Goal: Task Accomplishment & Management: Complete application form

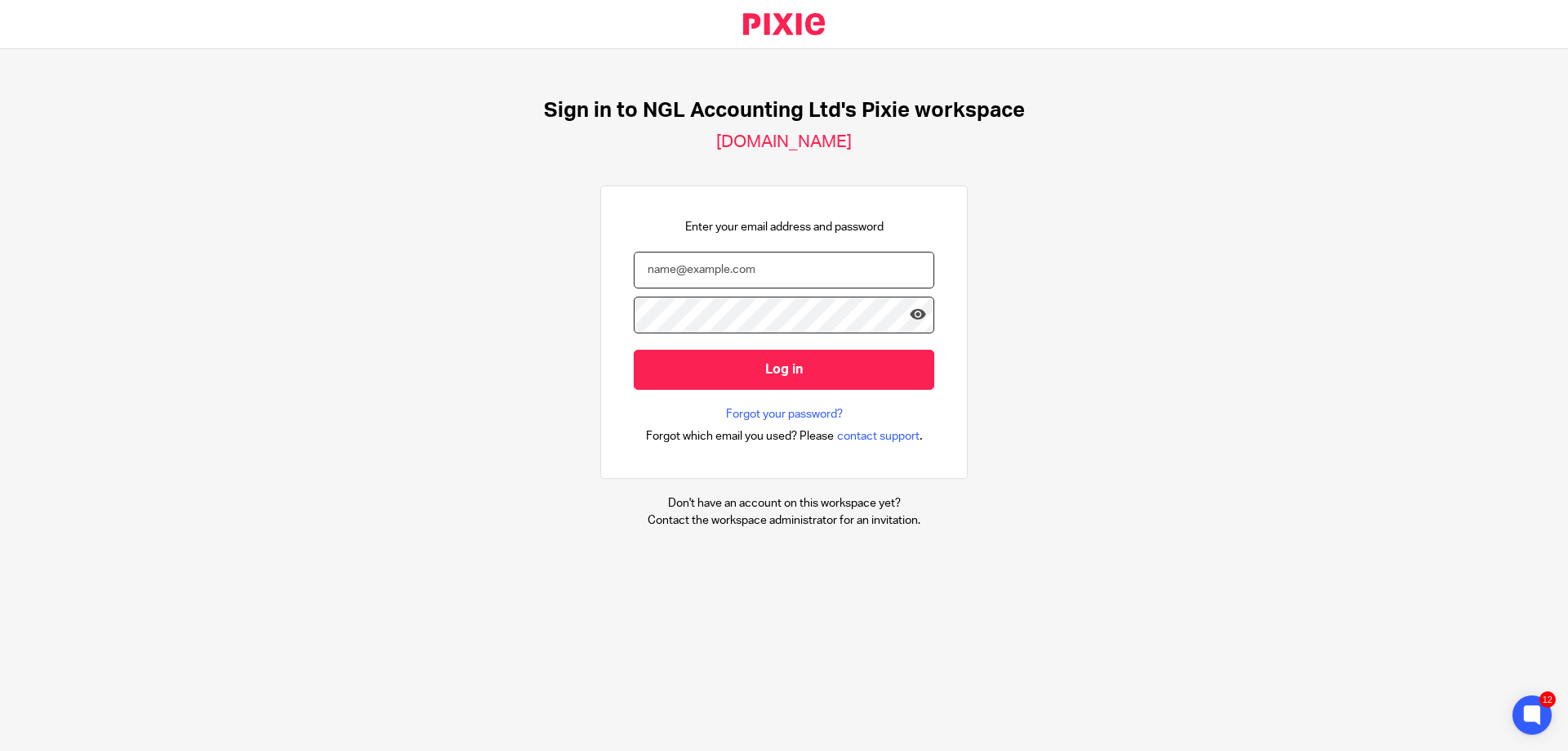
click at [720, 270] on input "email" at bounding box center [784, 270] width 301 height 37
type input "[EMAIL_ADDRESS][DOMAIN_NAME]"
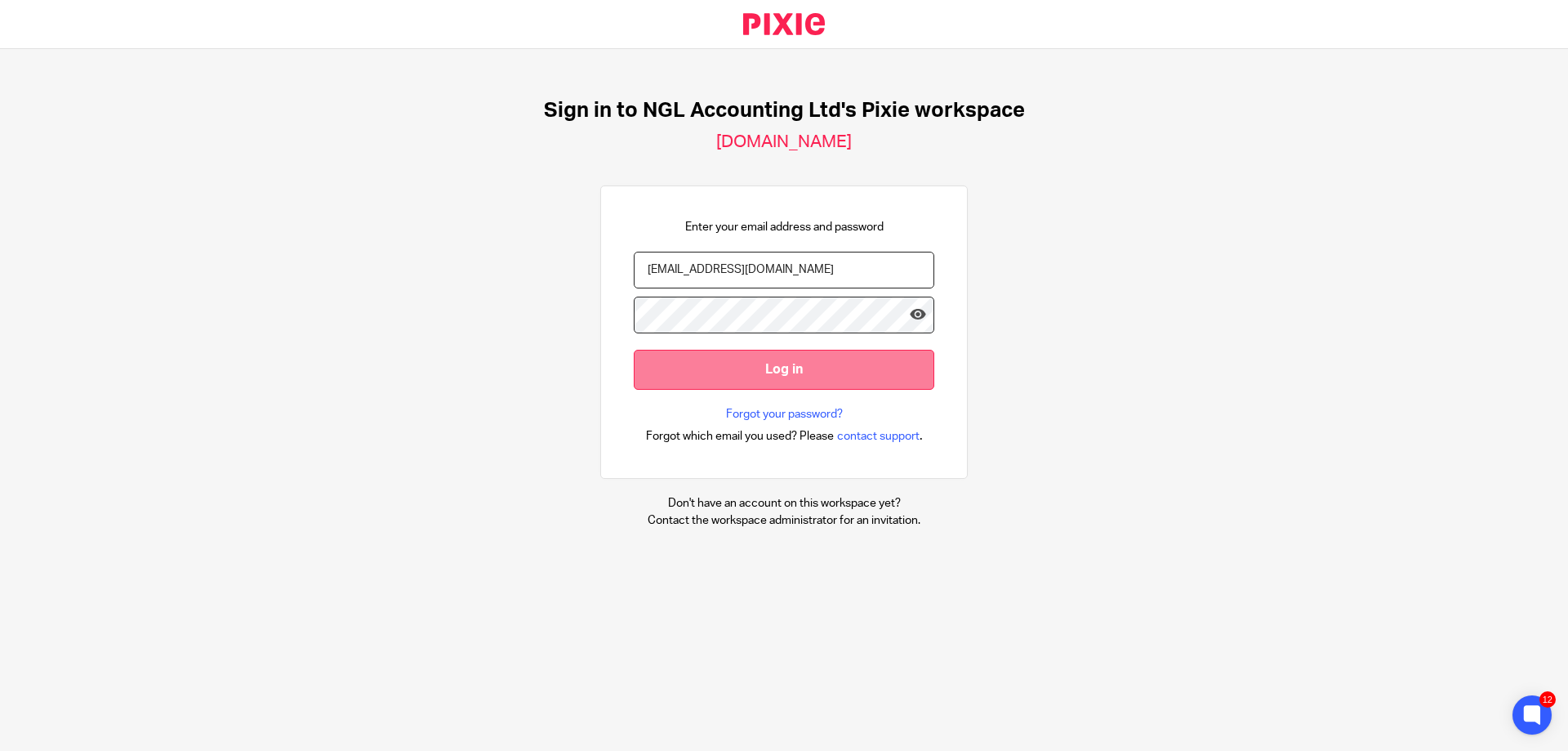
click at [774, 360] on input "Log in" at bounding box center [784, 369] width 301 height 40
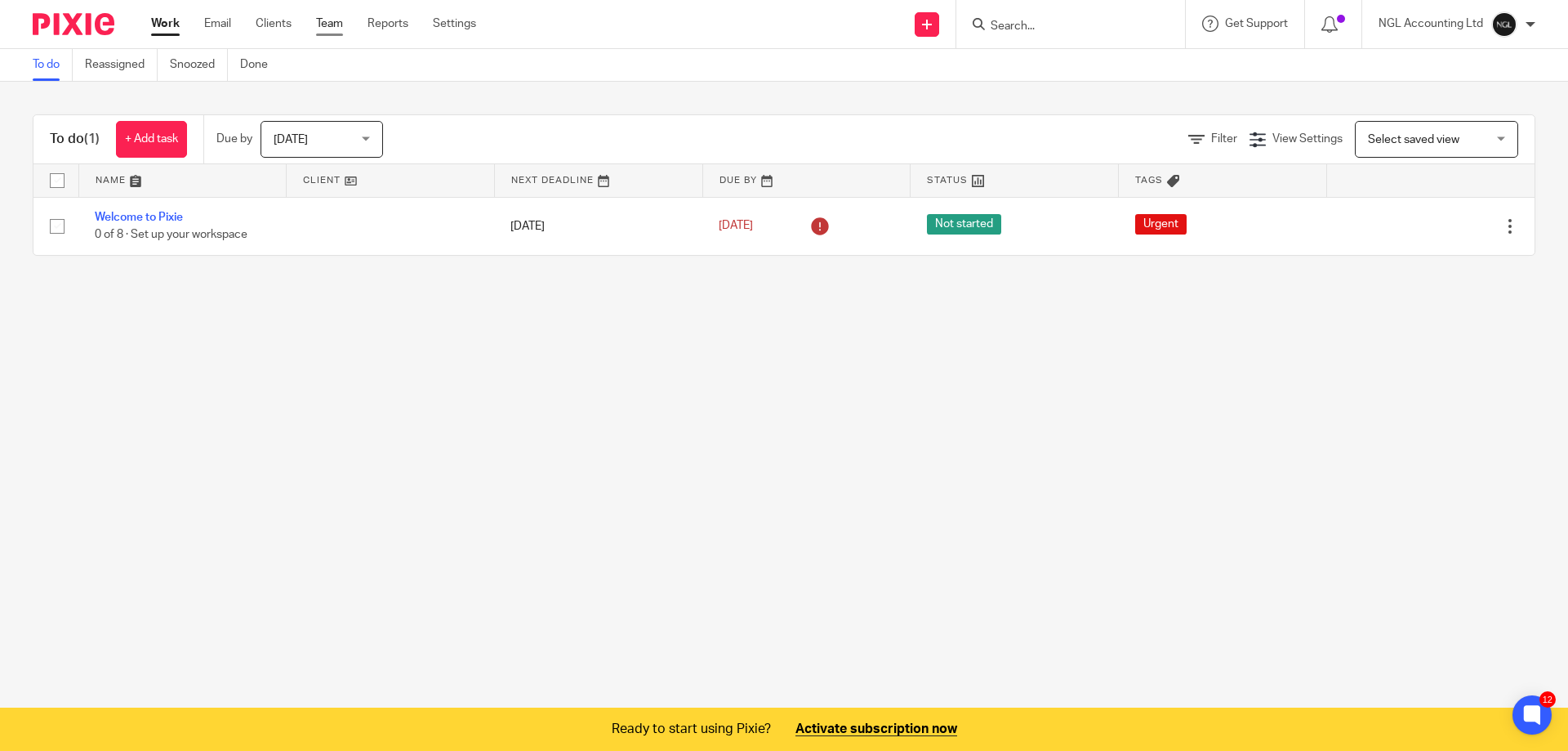
click at [340, 17] on link "Team" at bounding box center [330, 23] width 27 height 16
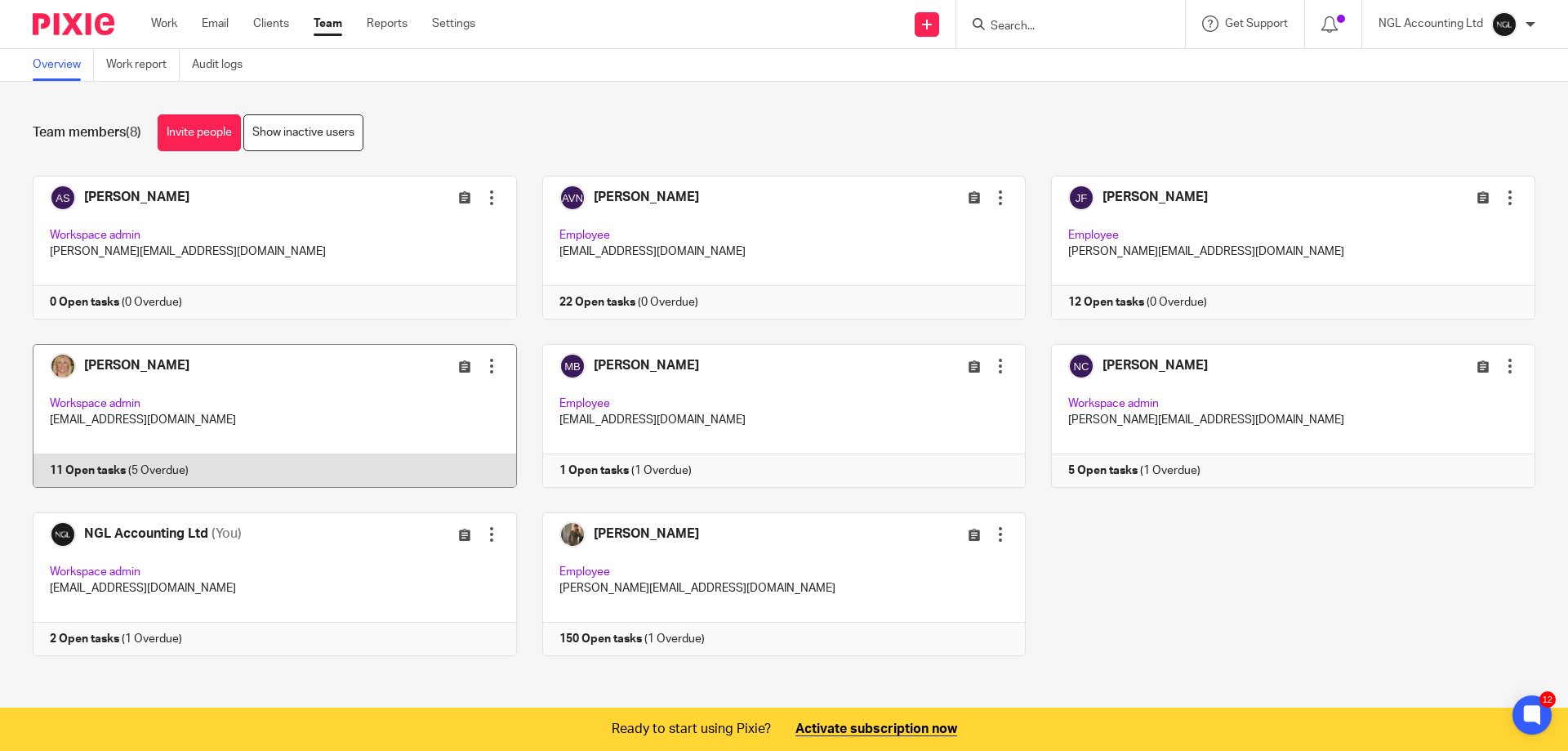
click at [397, 400] on link at bounding box center [262, 415] width 509 height 144
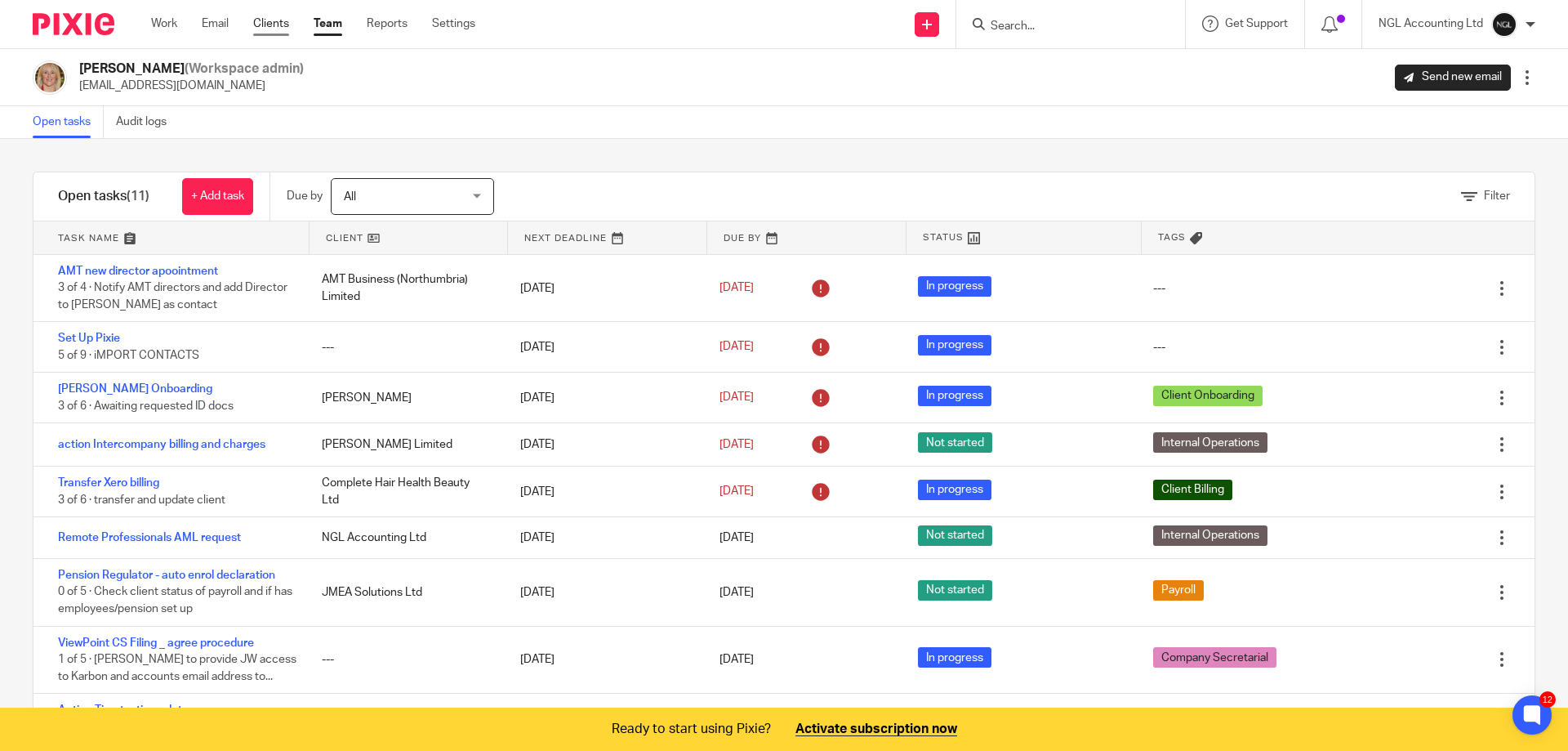
click at [275, 23] on link "Clients" at bounding box center [271, 23] width 36 height 16
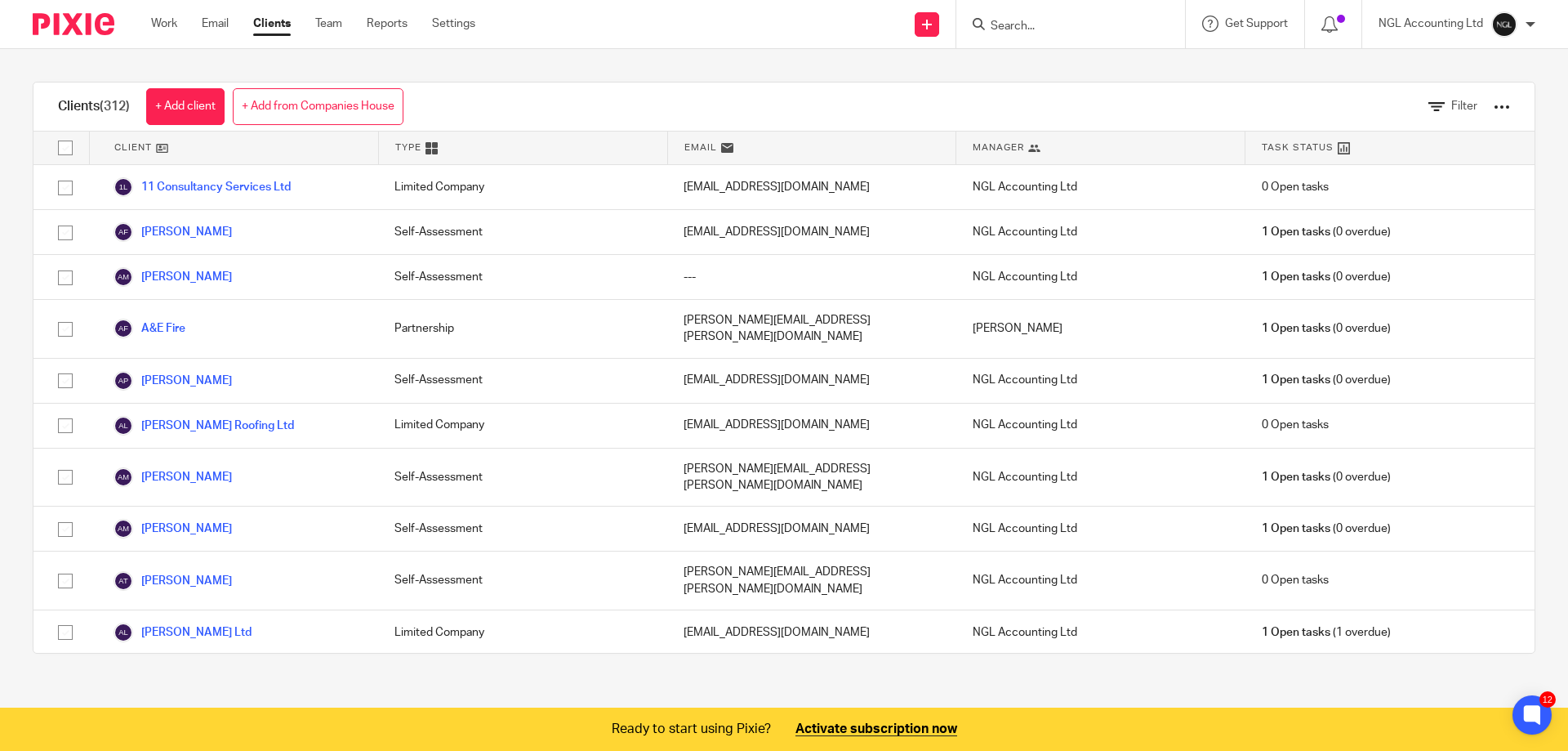
click at [986, 22] on div at bounding box center [1067, 23] width 190 height 20
click at [984, 23] on icon at bounding box center [978, 24] width 13 height 13
click at [1113, 23] on input "Search" at bounding box center [1062, 26] width 147 height 15
type input "amt"
click button "submit" at bounding box center [0, 0] width 0 height 0
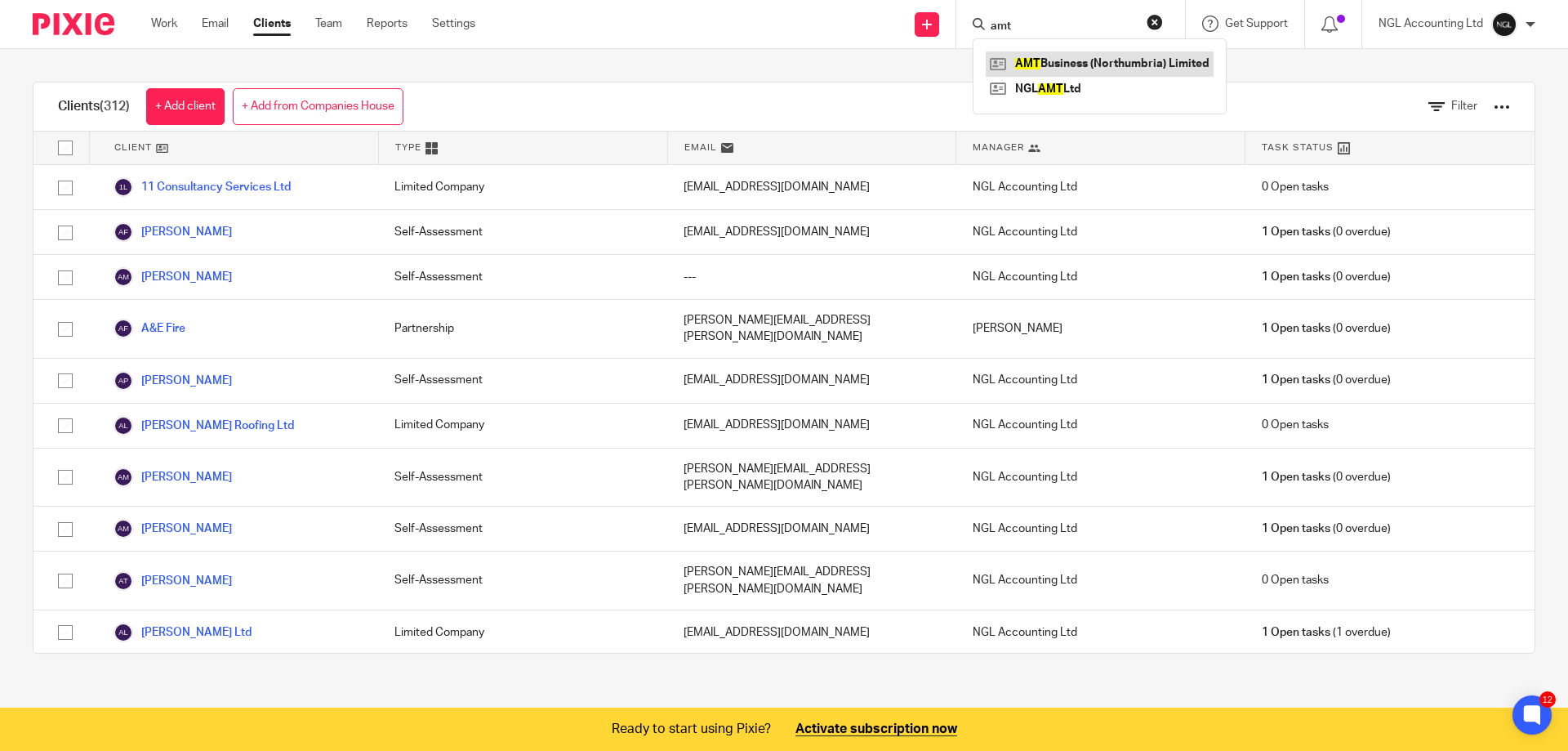
click at [1103, 64] on link at bounding box center [1099, 63] width 228 height 24
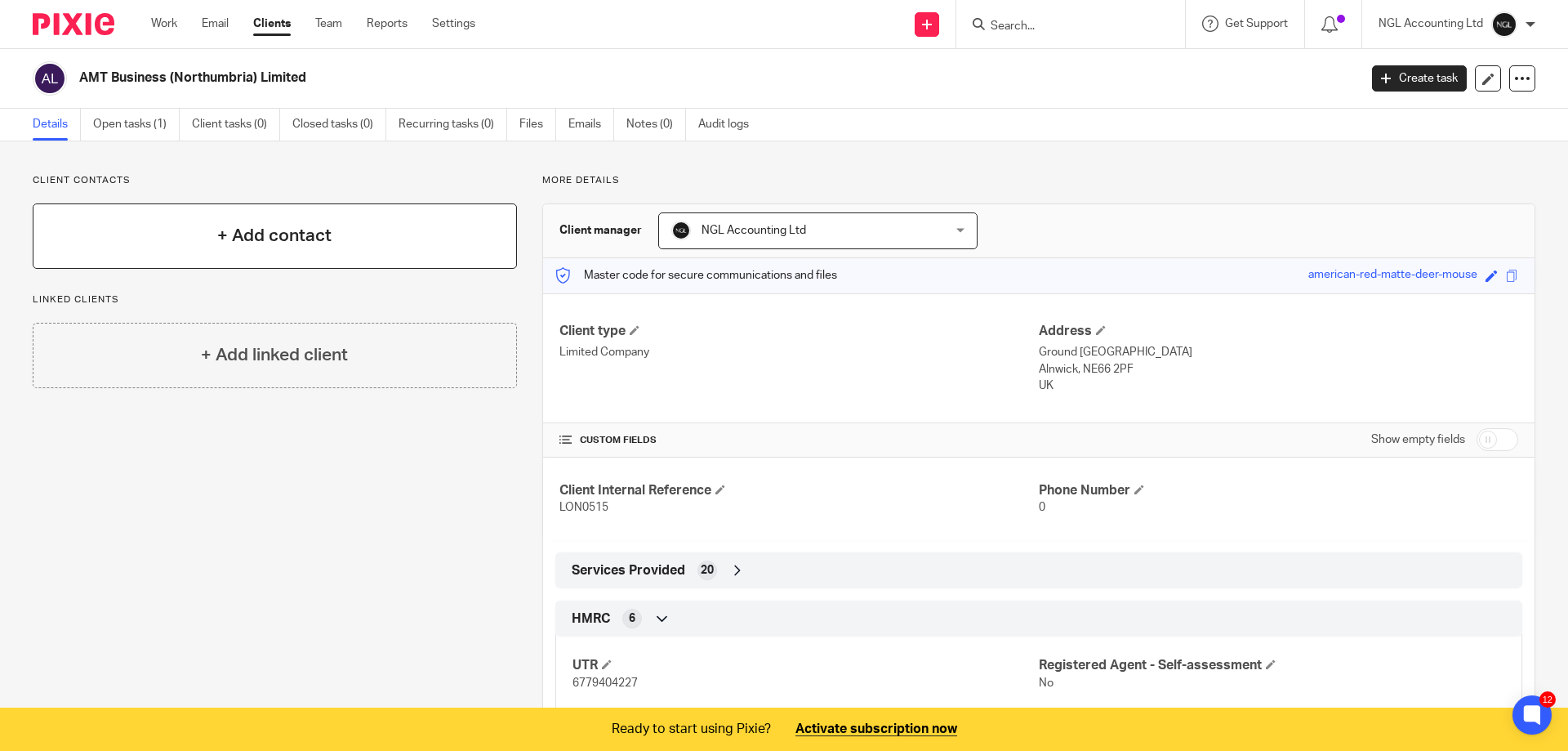
click at [238, 246] on h4 "+ Add contact" at bounding box center [275, 236] width 114 height 25
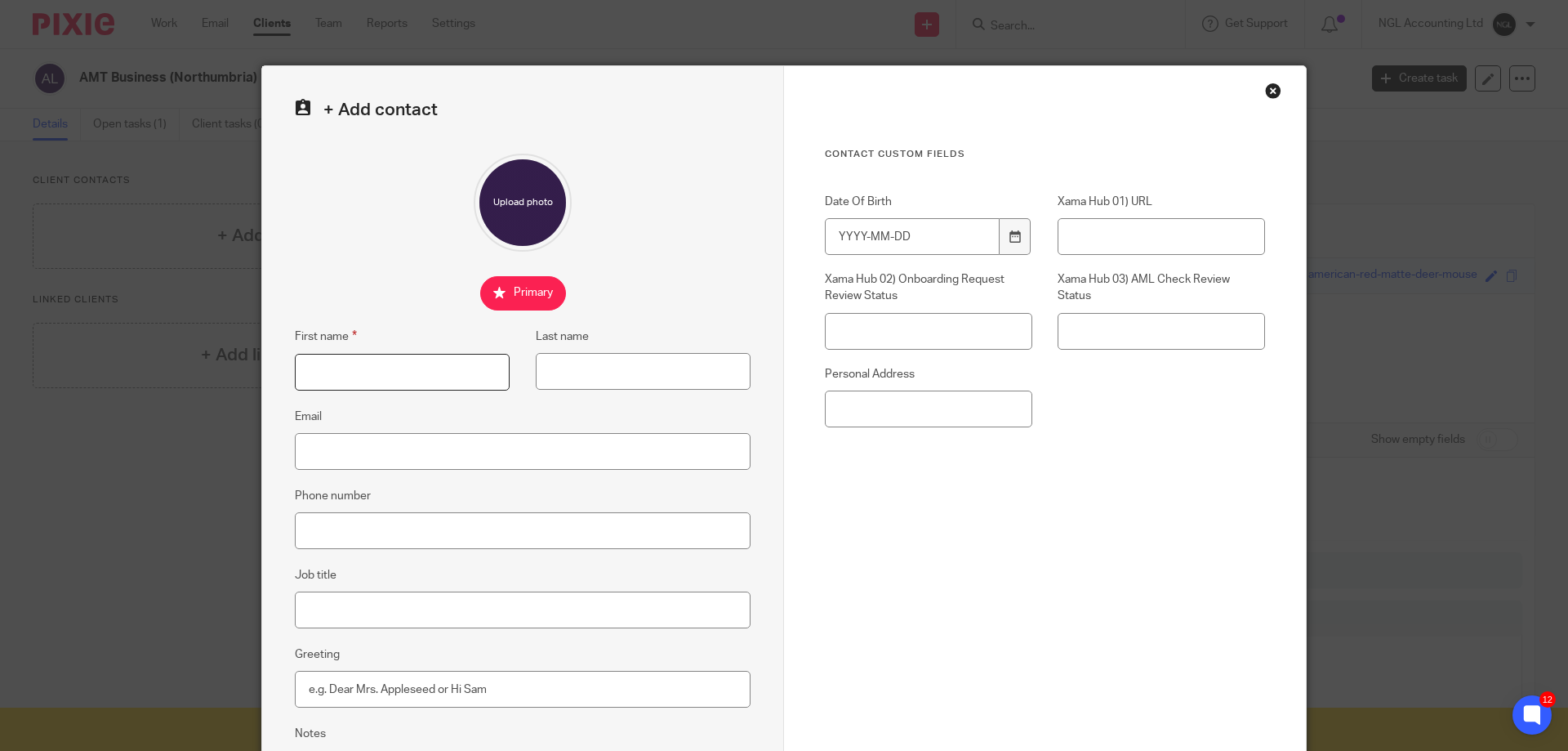
click at [359, 378] on input "First name" at bounding box center [402, 372] width 214 height 37
type input "Kate"
type input "Netherwood"
click at [337, 442] on input "Email" at bounding box center [523, 451] width 456 height 37
type input "kate.netherwood@amtbusiness.co.uk"
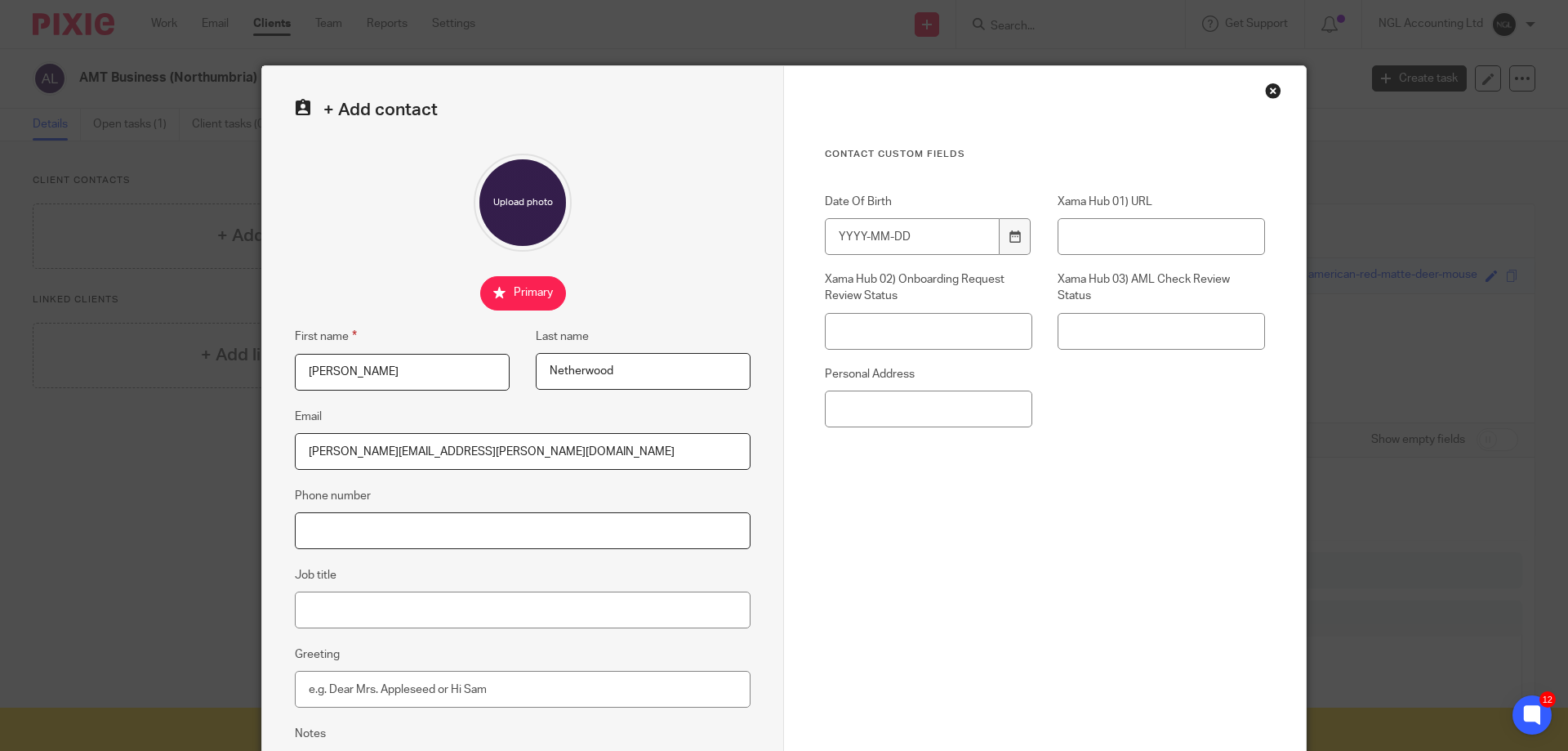
click at [353, 534] on input "Phone number" at bounding box center [523, 531] width 456 height 37
click at [369, 531] on input "Phone number" at bounding box center [523, 531] width 456 height 37
paste input "07540646810"
type input "07540646810"
click at [353, 612] on input "Job title" at bounding box center [523, 609] width 456 height 37
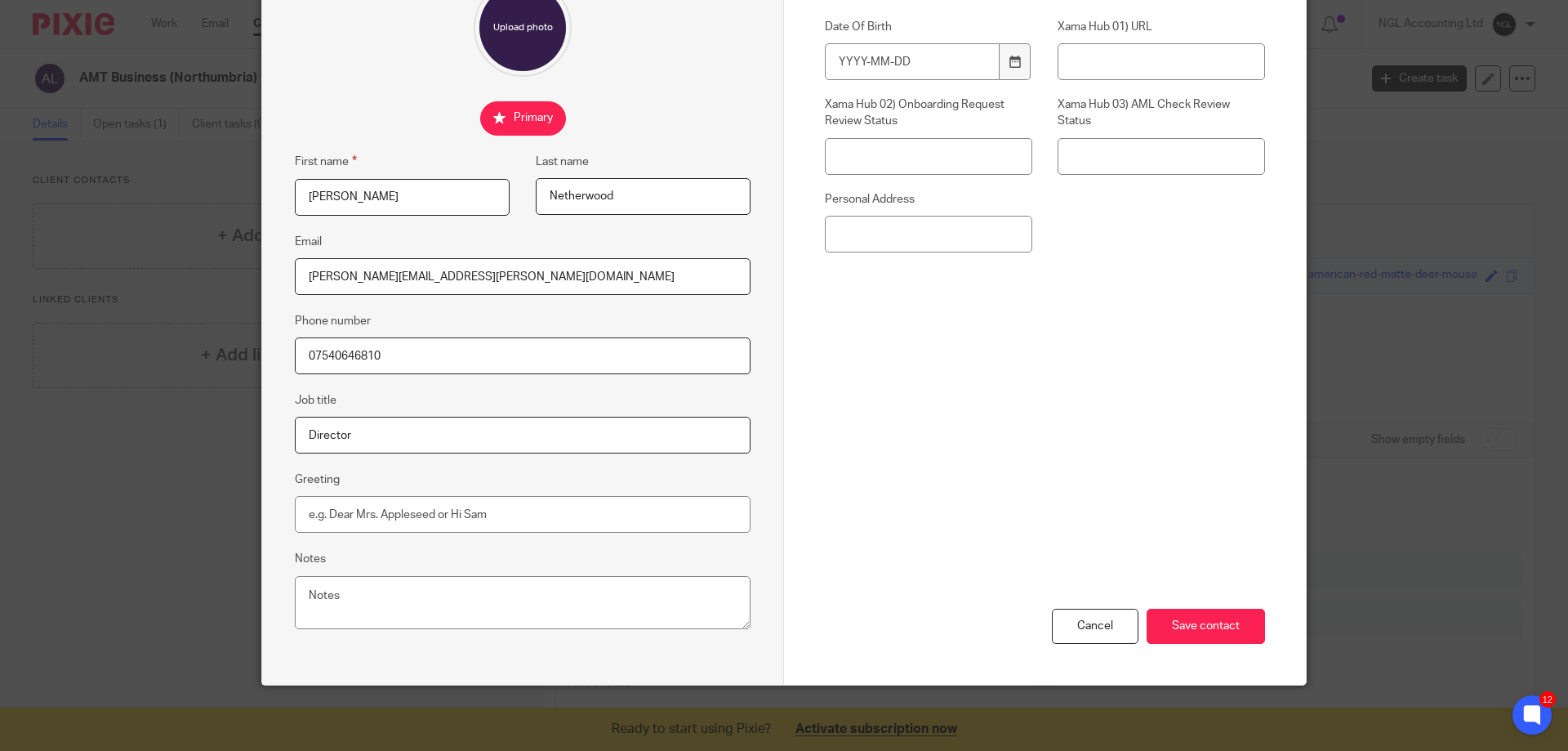
scroll to position [12, 0]
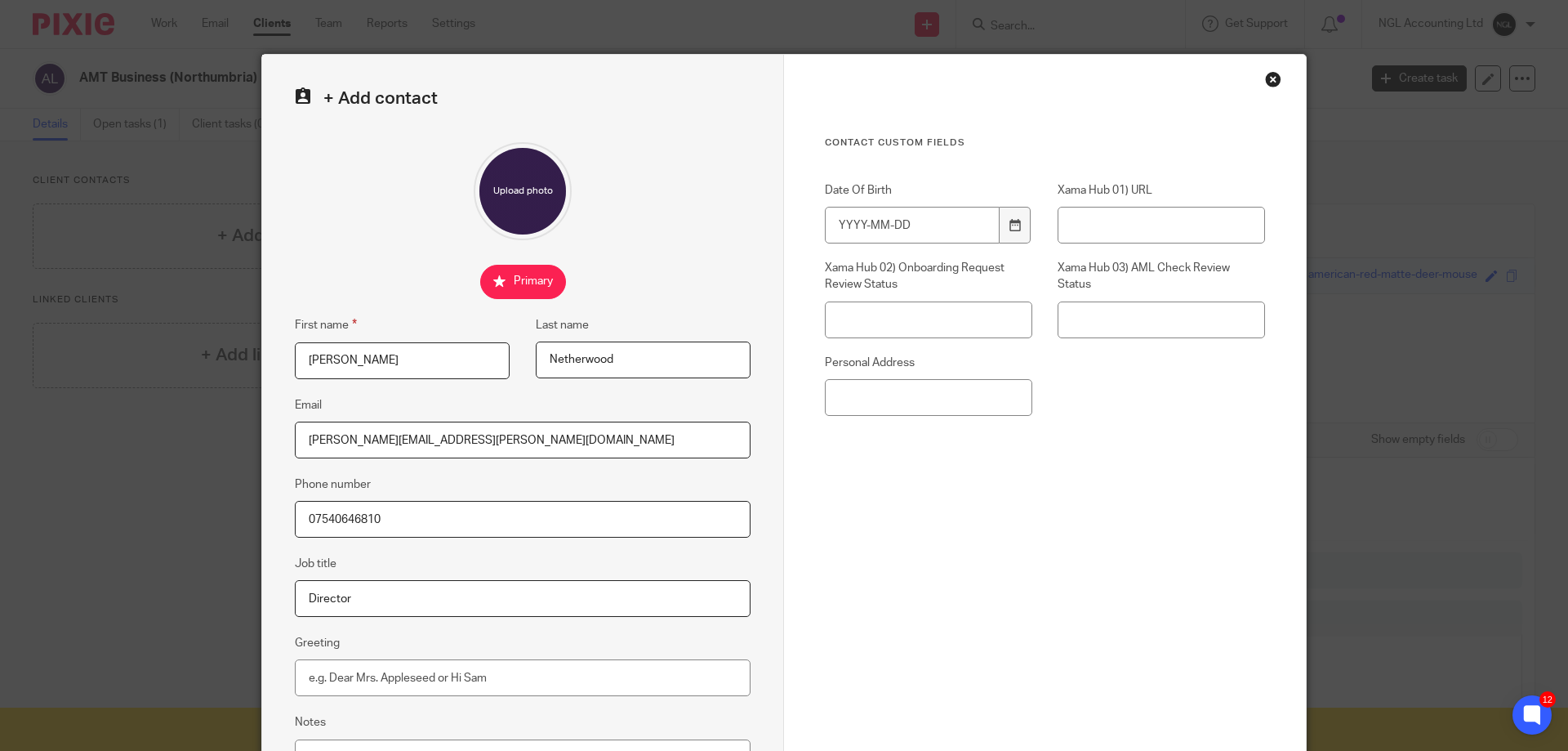
type input "Director"
click at [856, 227] on input "Date Of Birth" at bounding box center [912, 225] width 175 height 37
type input "1995-01-29"
click at [864, 388] on input "Personal Address" at bounding box center [929, 398] width 208 height 37
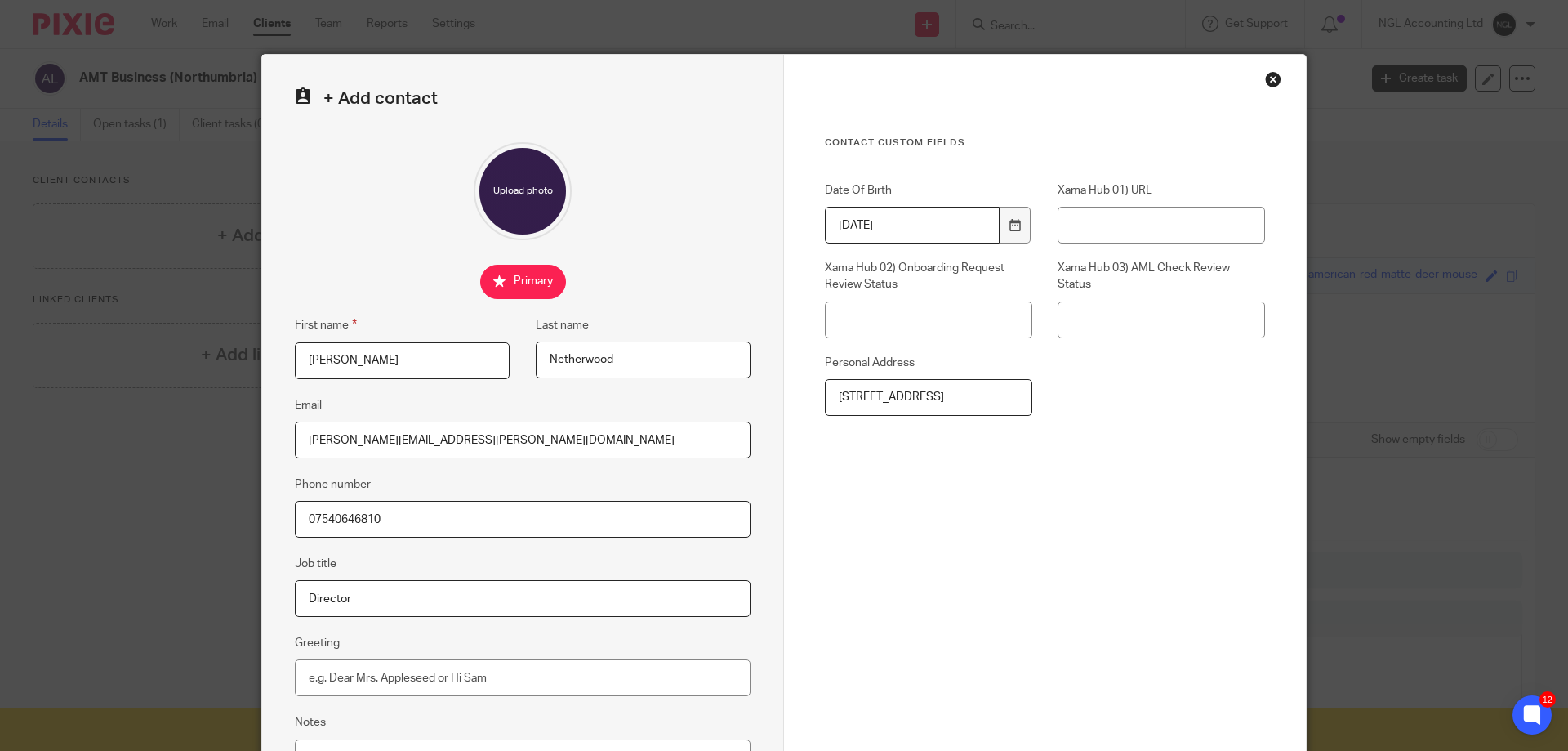
type input "[STREET_ADDRESS]"
click at [1029, 504] on div "Contact Custom fields Date Of Birth 1995-01-29 Xama Hub 01) URL Xama Hub 02) On…" at bounding box center [1045, 370] width 441 height 466
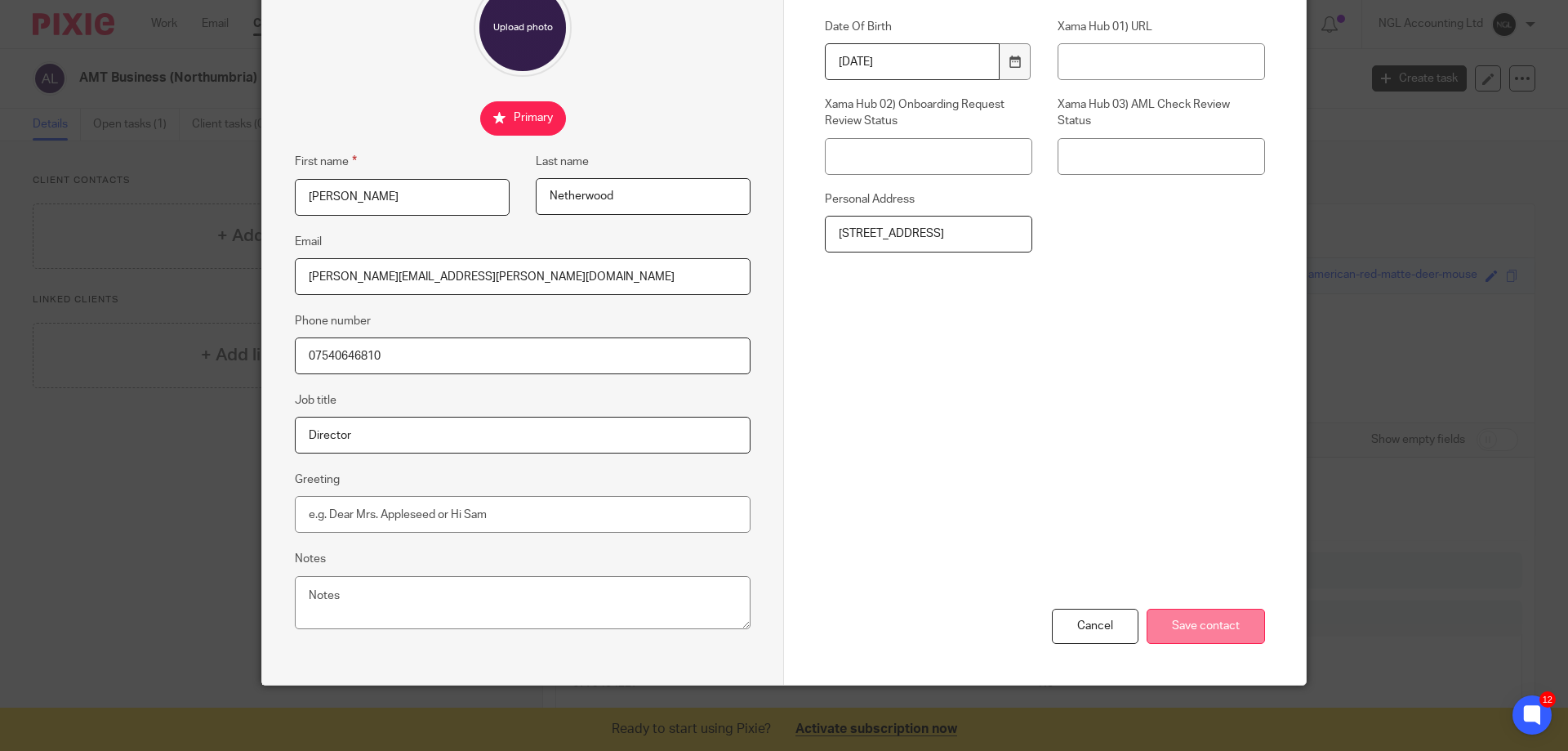
click at [1242, 630] on input "Save contact" at bounding box center [1206, 626] width 118 height 35
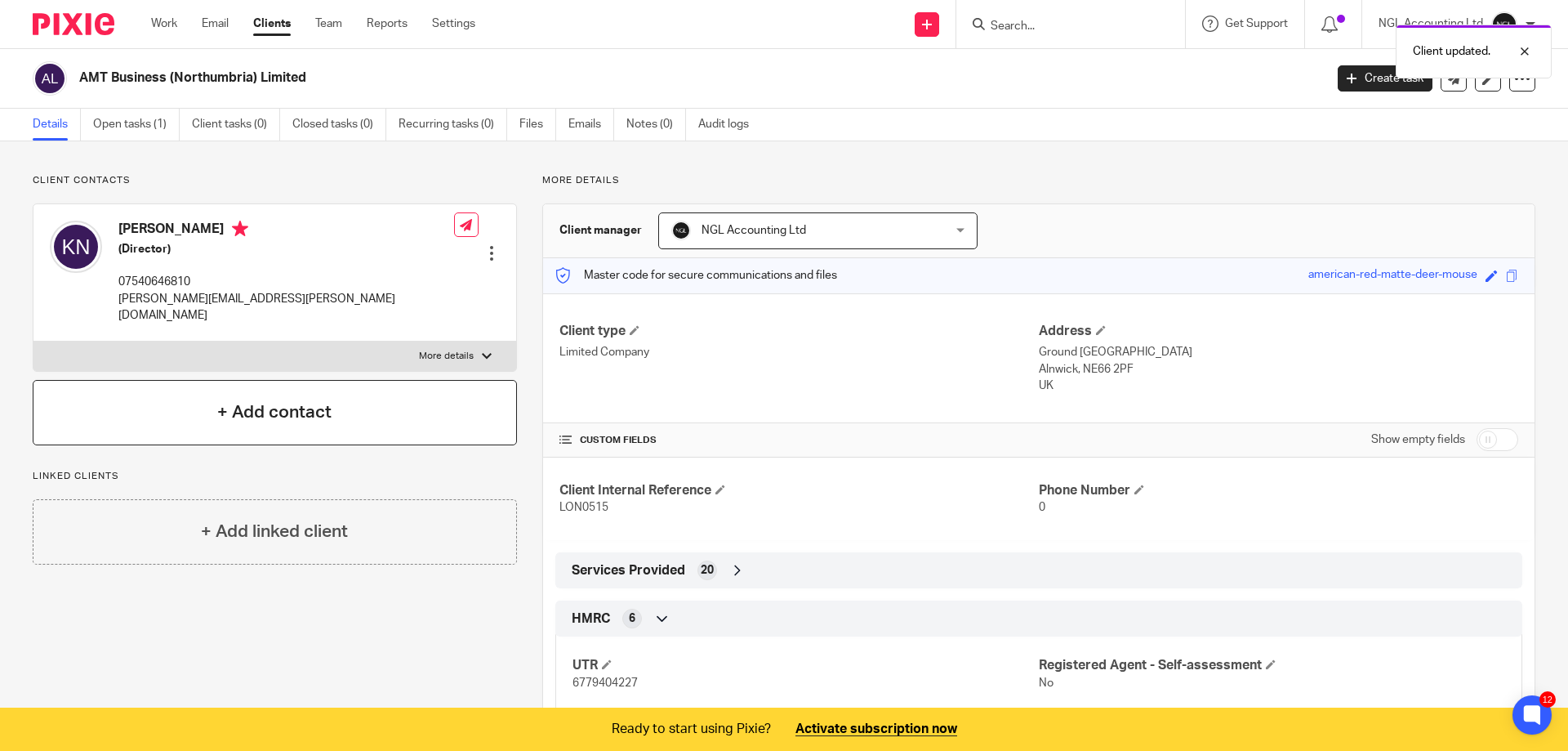
click at [217, 400] on h4 "+ Add contact" at bounding box center [275, 412] width 114 height 25
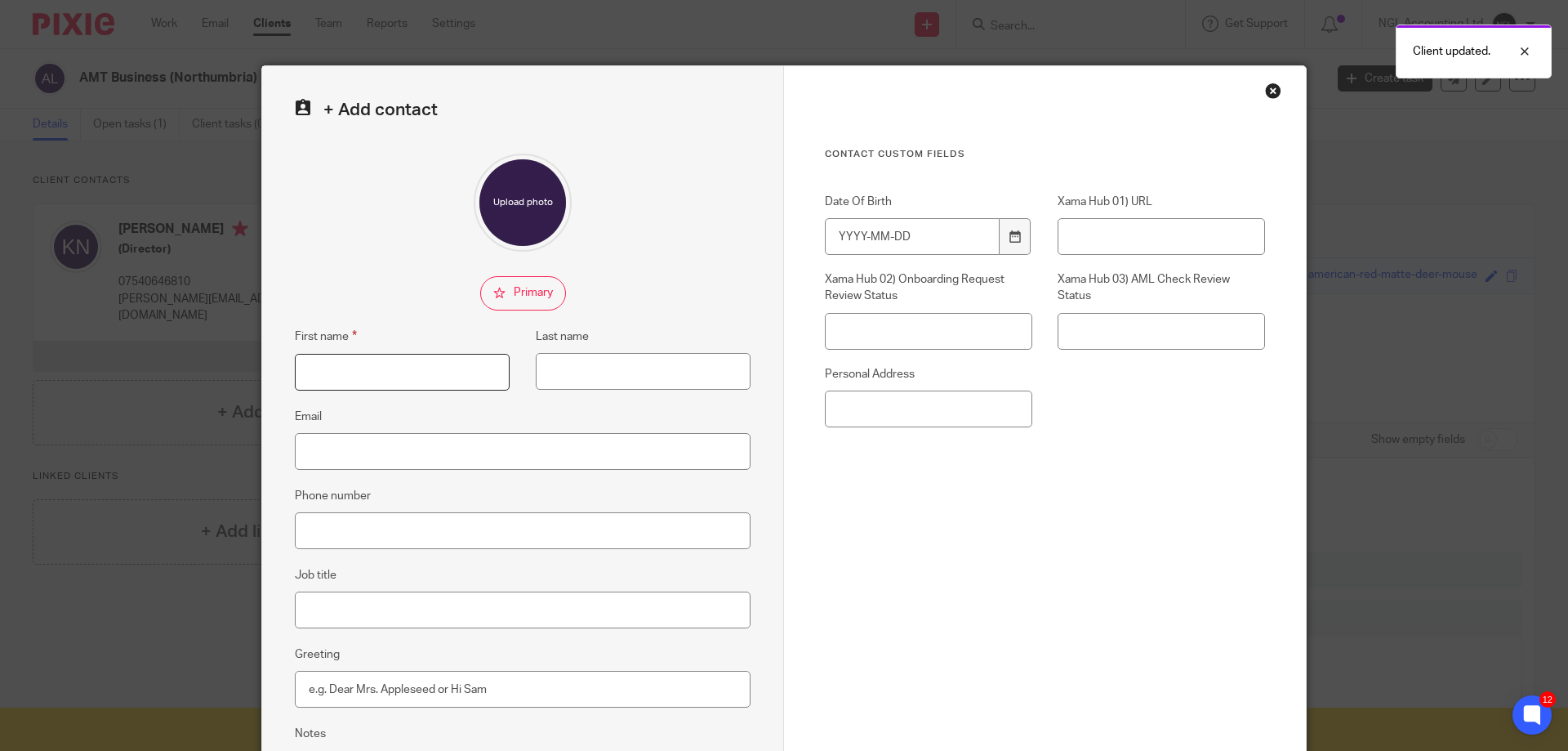
click at [306, 375] on input "First name" at bounding box center [402, 372] width 214 height 37
type input "Adrian"
click at [595, 375] on input "Last name" at bounding box center [642, 372] width 214 height 37
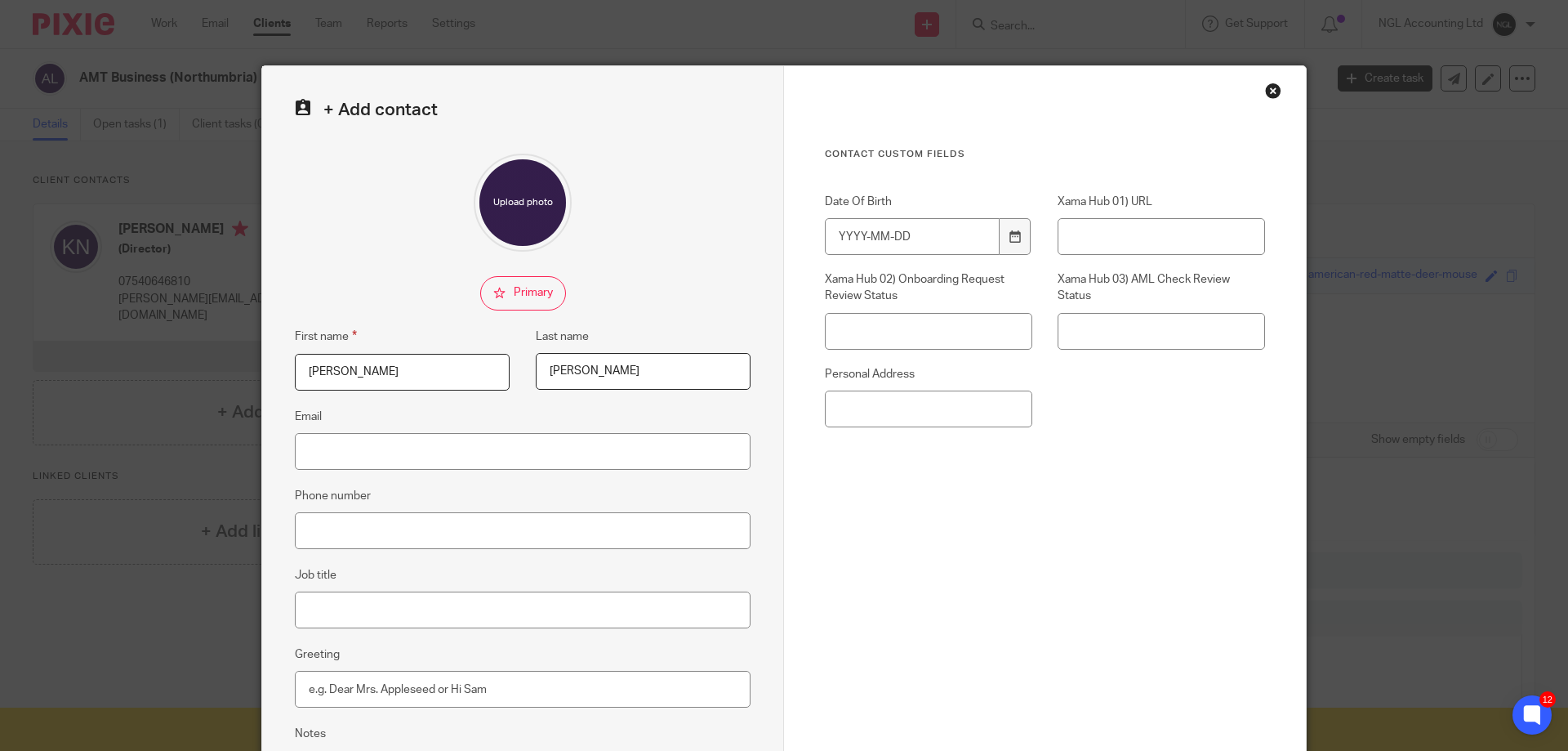
type input "Skelton"
click at [411, 442] on input "Email" at bounding box center [523, 451] width 456 height 37
type input "adrian@ngllondon.co.uk"
click at [388, 528] on fieldset "Phone number" at bounding box center [523, 517] width 456 height 63
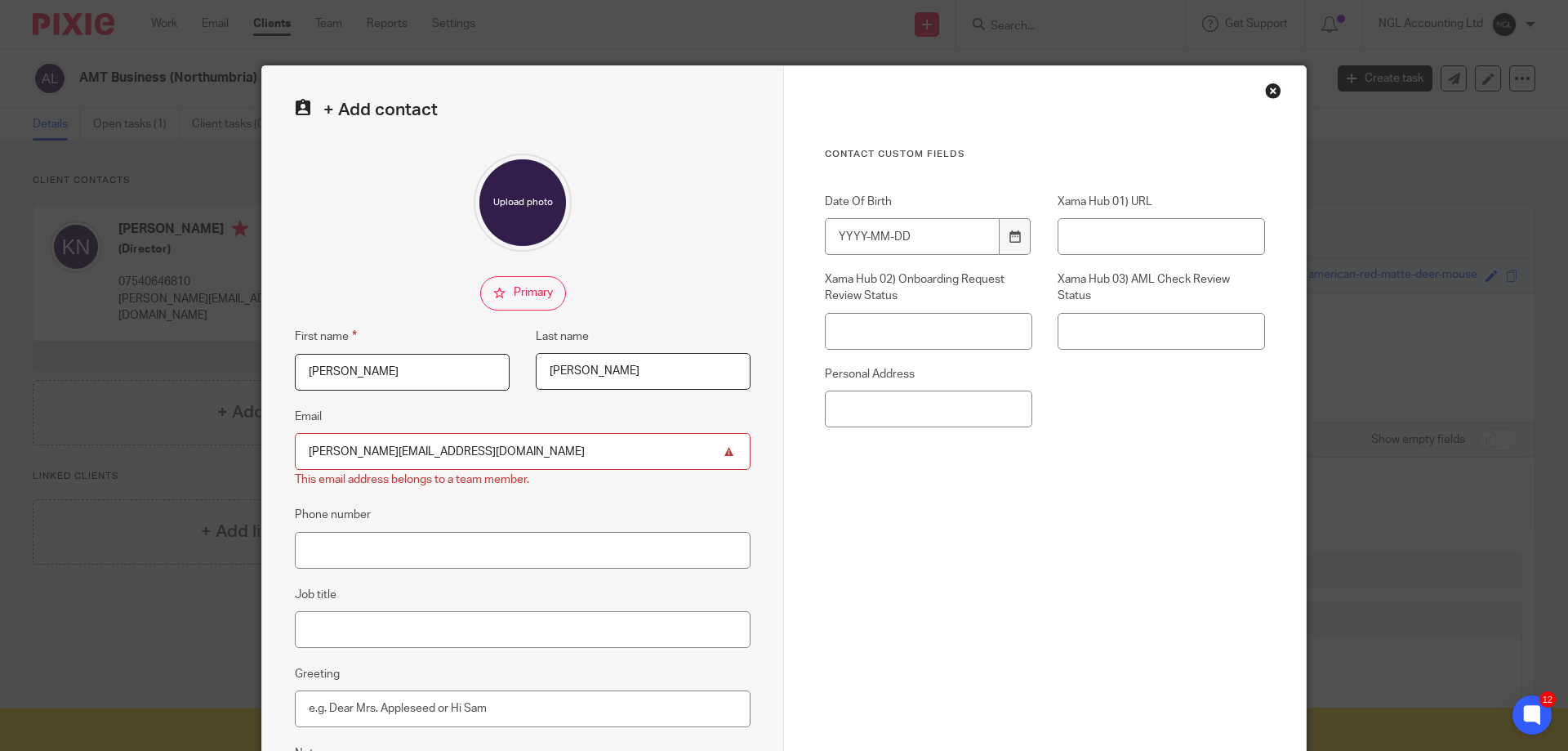
drag, startPoint x: 437, startPoint y: 449, endPoint x: 294, endPoint y: 451, distance: 143.0
click at [295, 451] on input "adrian@ngllondon.co.uk" at bounding box center [523, 451] width 456 height 37
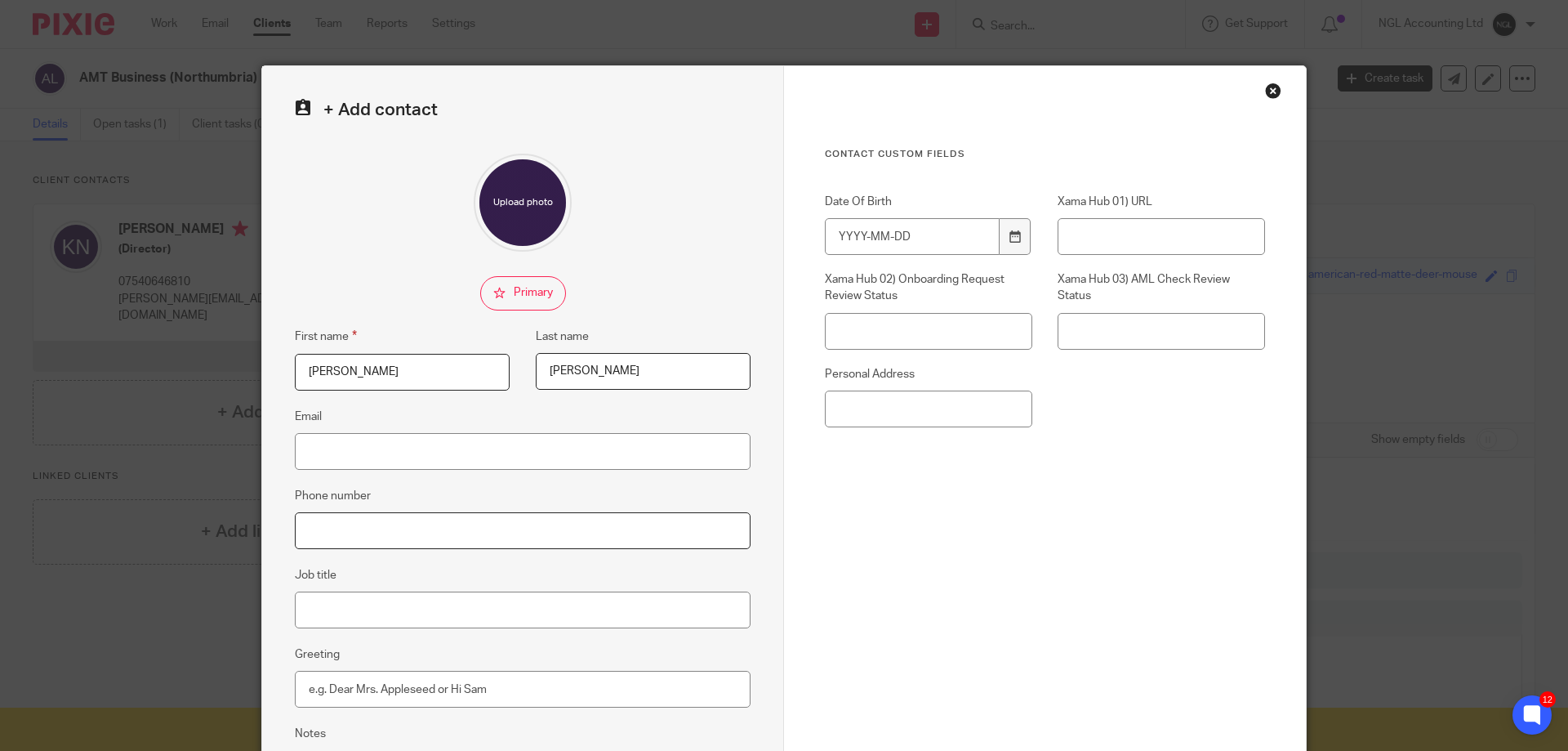
click at [331, 521] on input "Phone number" at bounding box center [523, 531] width 456 height 37
click at [325, 599] on input "Job title" at bounding box center [523, 609] width 456 height 37
type input "Director"
drag, startPoint x: 430, startPoint y: 637, endPoint x: 438, endPoint y: 637, distance: 8.0
click at [431, 637] on div "+ Add contact First name Adrian Last name Skelton Email Phone number Job title …" at bounding box center [523, 462] width 522 height 793
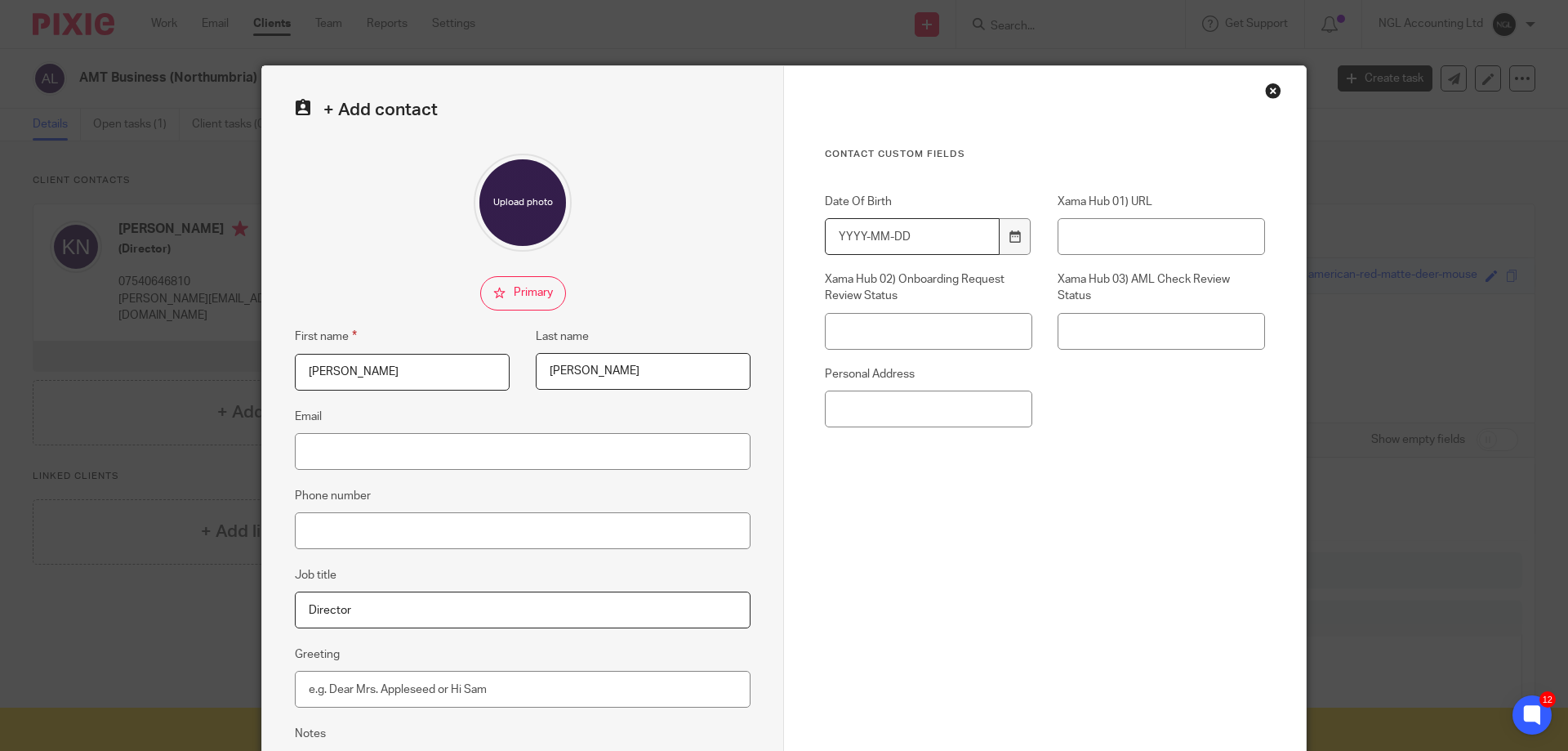
click at [866, 226] on input "Date Of Birth" at bounding box center [912, 237] width 175 height 37
type input "1976-03-28"
click at [356, 457] on input "Email" at bounding box center [523, 451] width 456 height 37
paste input "adrian@alterledger.co.uk"
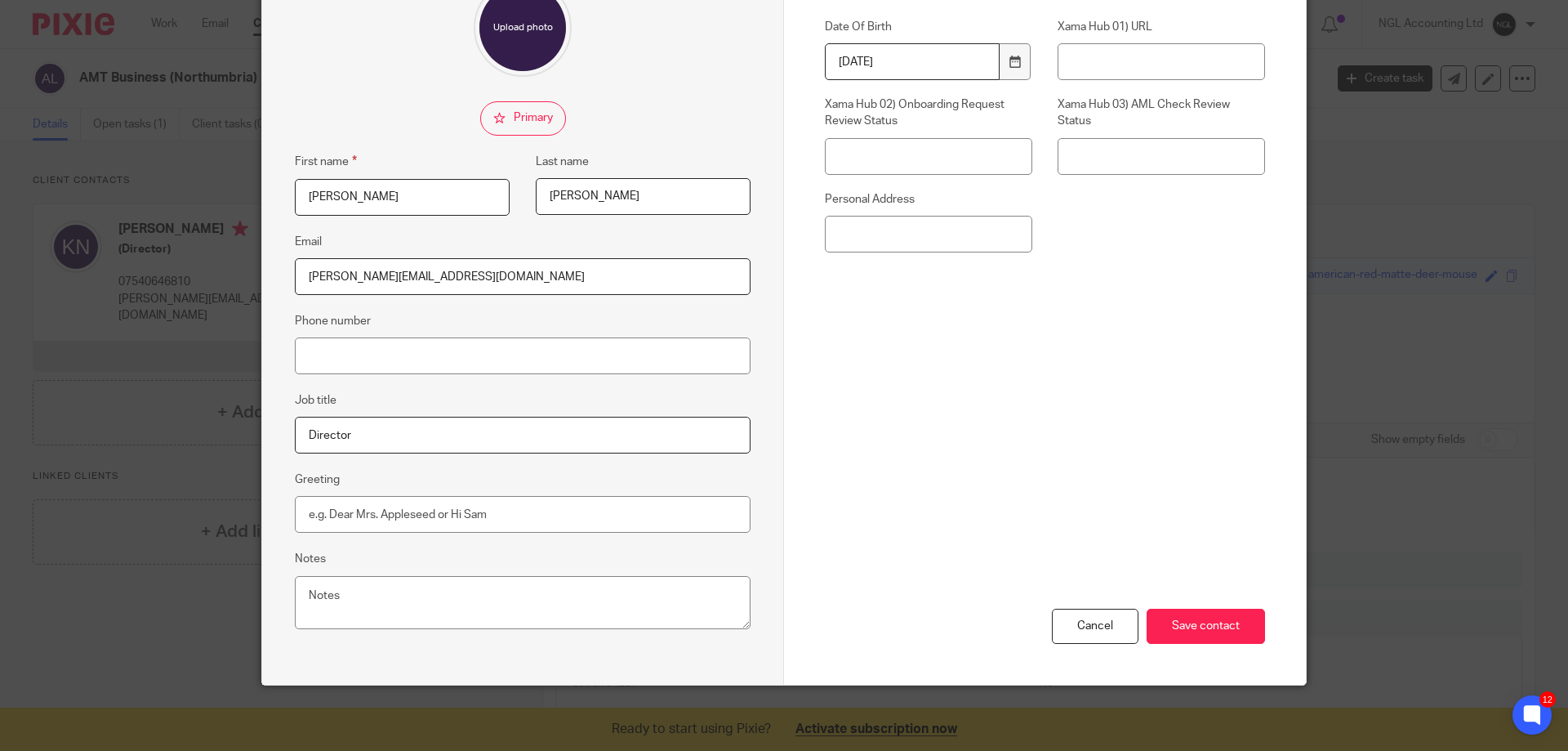
type input "adrian@alterledger.co.uk"
click at [343, 346] on input "Phone number" at bounding box center [523, 356] width 456 height 37
click at [439, 347] on input "Phone number" at bounding box center [523, 356] width 456 height 37
paste input "07950773706"
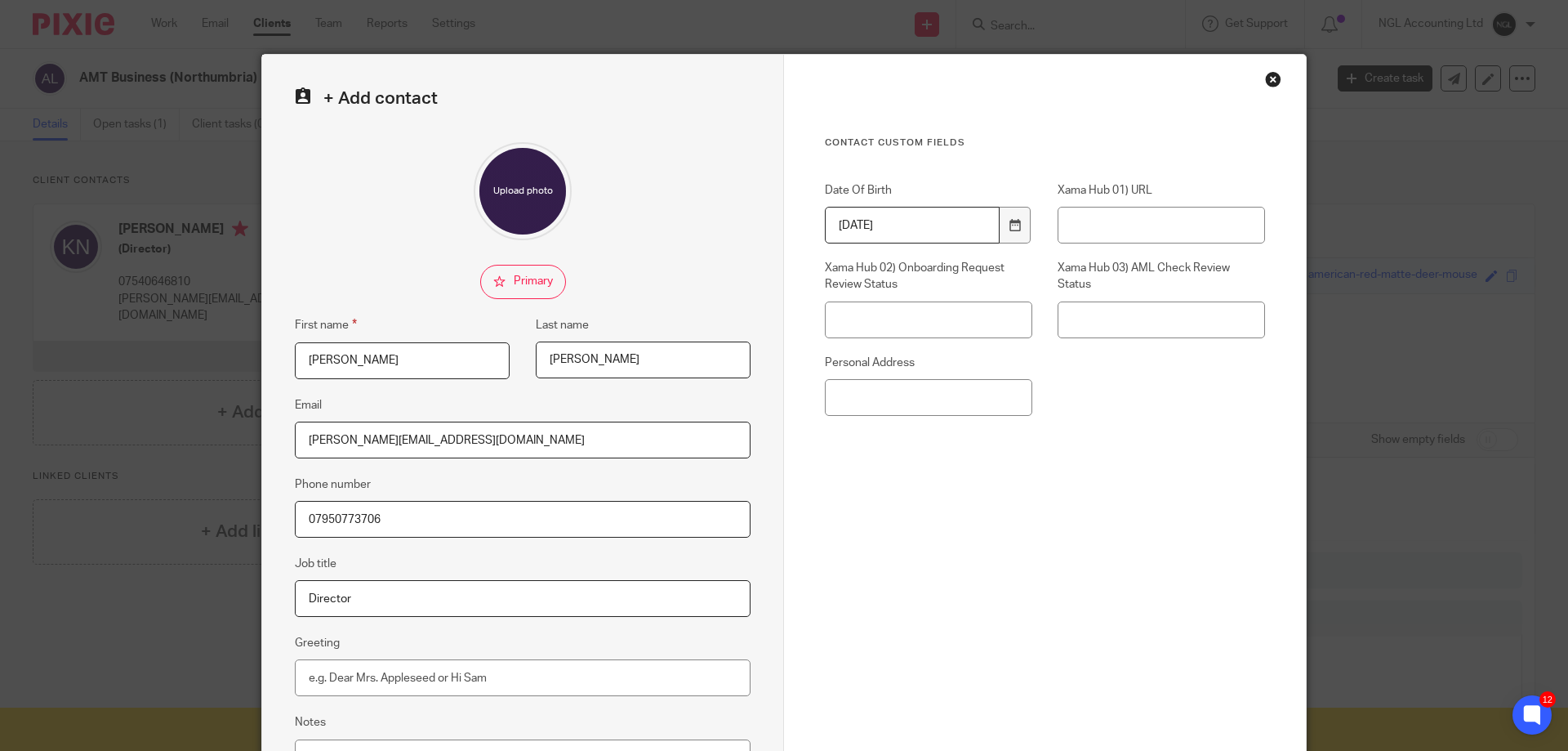
type input "07950773706"
click at [932, 397] on input "Personal Address" at bounding box center [929, 398] width 208 height 37
paste input "Mr A Skelton Holmfield East Main Road Langbank Port Glasgow PA14 6XP"
click at [929, 467] on div "Contact Custom fields Date Of Birth 1976-03-28 Xama Hub 01) URL Xama Hub 02) On…" at bounding box center [1045, 370] width 441 height 466
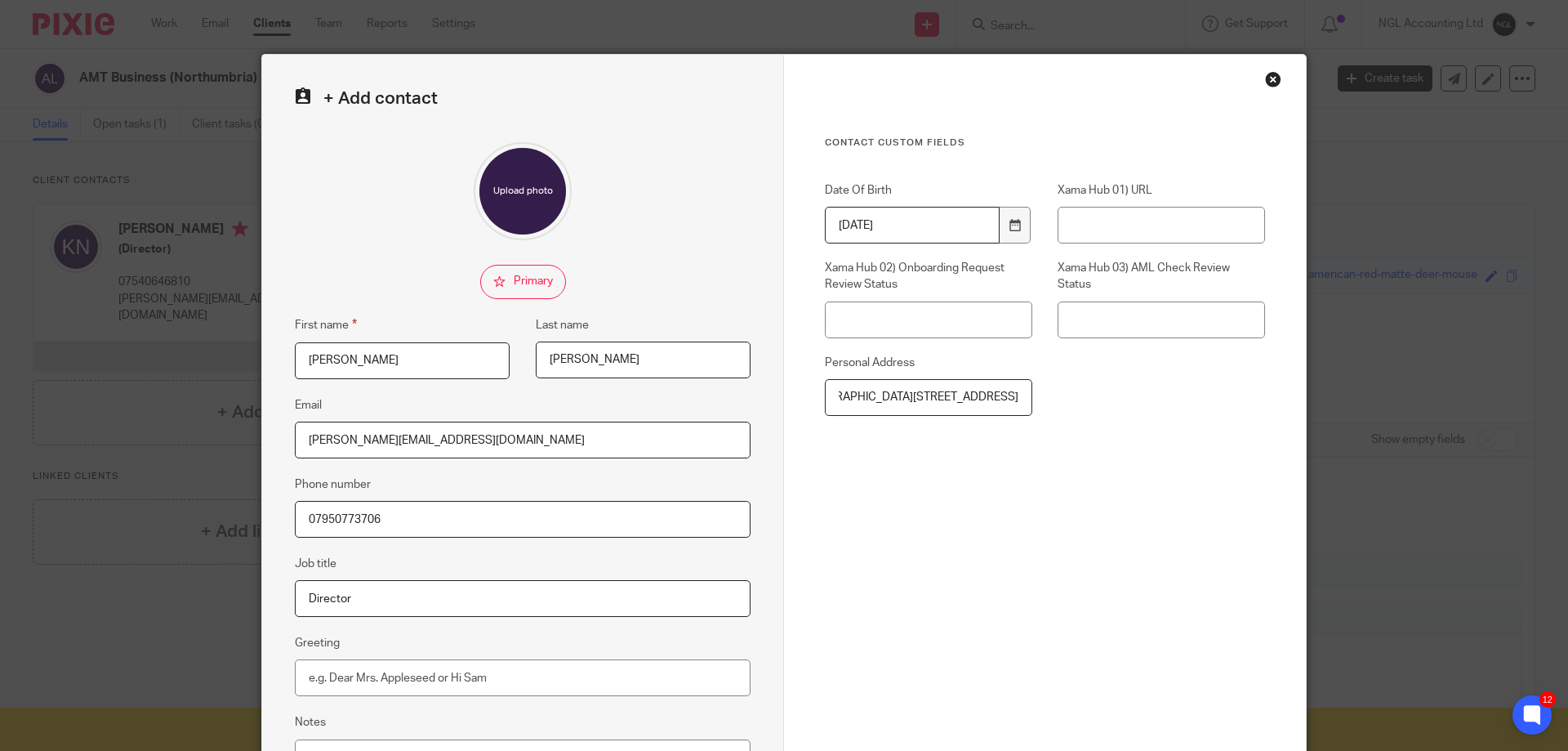
scroll to position [0, 0]
drag, startPoint x: 900, startPoint y: 394, endPoint x: 815, endPoint y: 395, distance: 85.0
click at [815, 395] on div "Personal Address Mr A Skelton Holmfield East Main Road Langbank Port Glasgow PA…" at bounding box center [916, 384] width 233 height 61
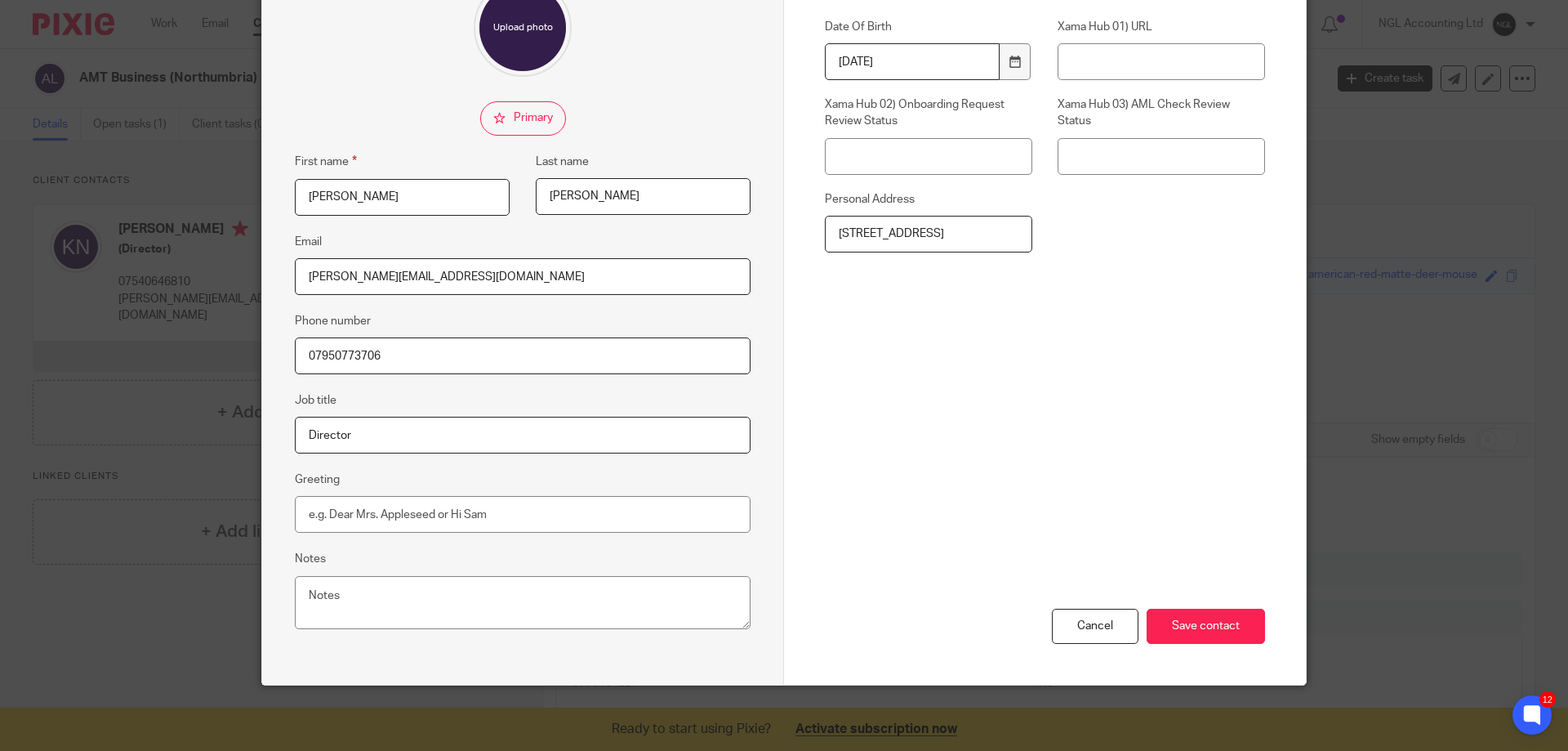
scroll to position [93, 0]
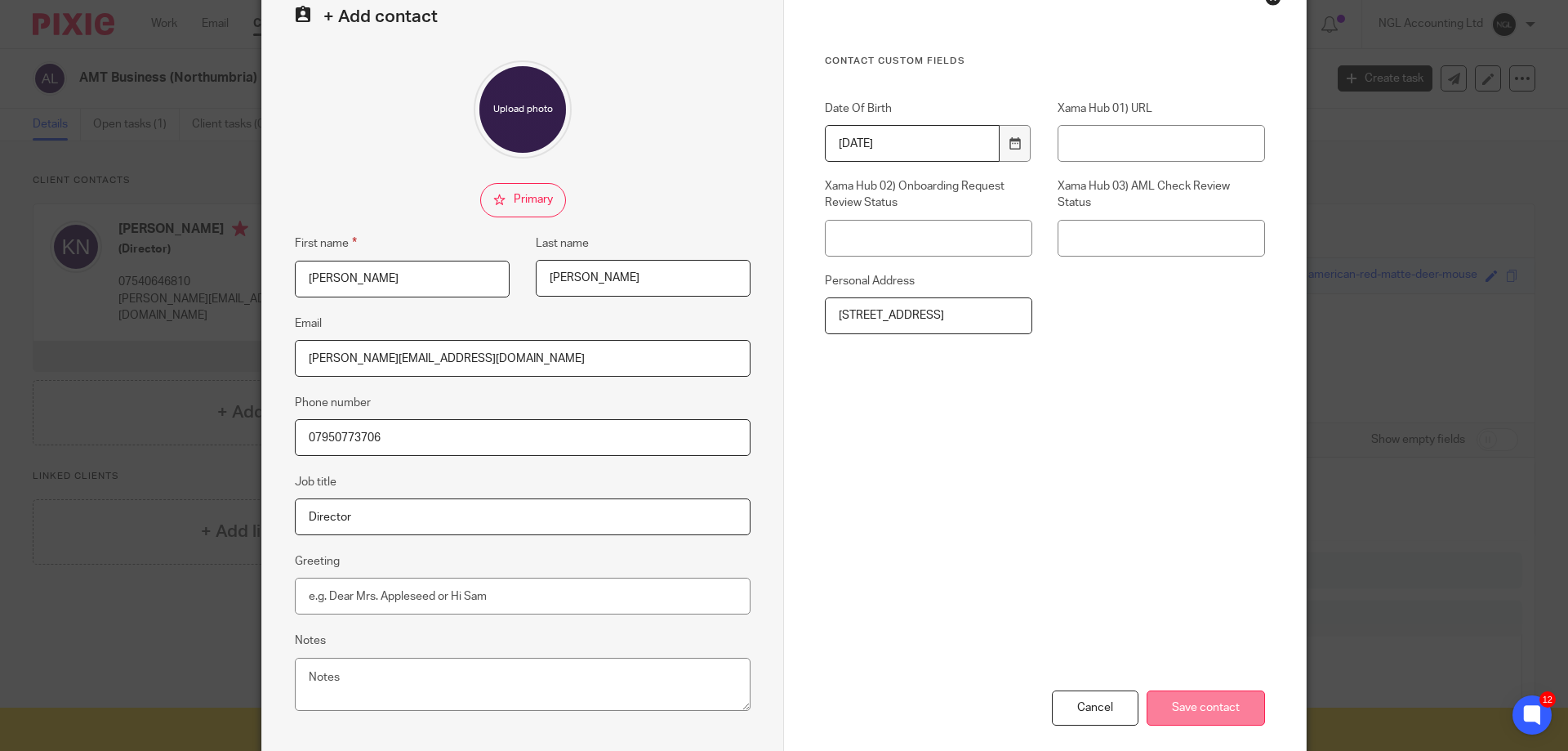
type input "Holmfield East Main Road Langbank Port Glasgow PA14 6XP"
click at [1185, 702] on input "Save contact" at bounding box center [1206, 707] width 118 height 35
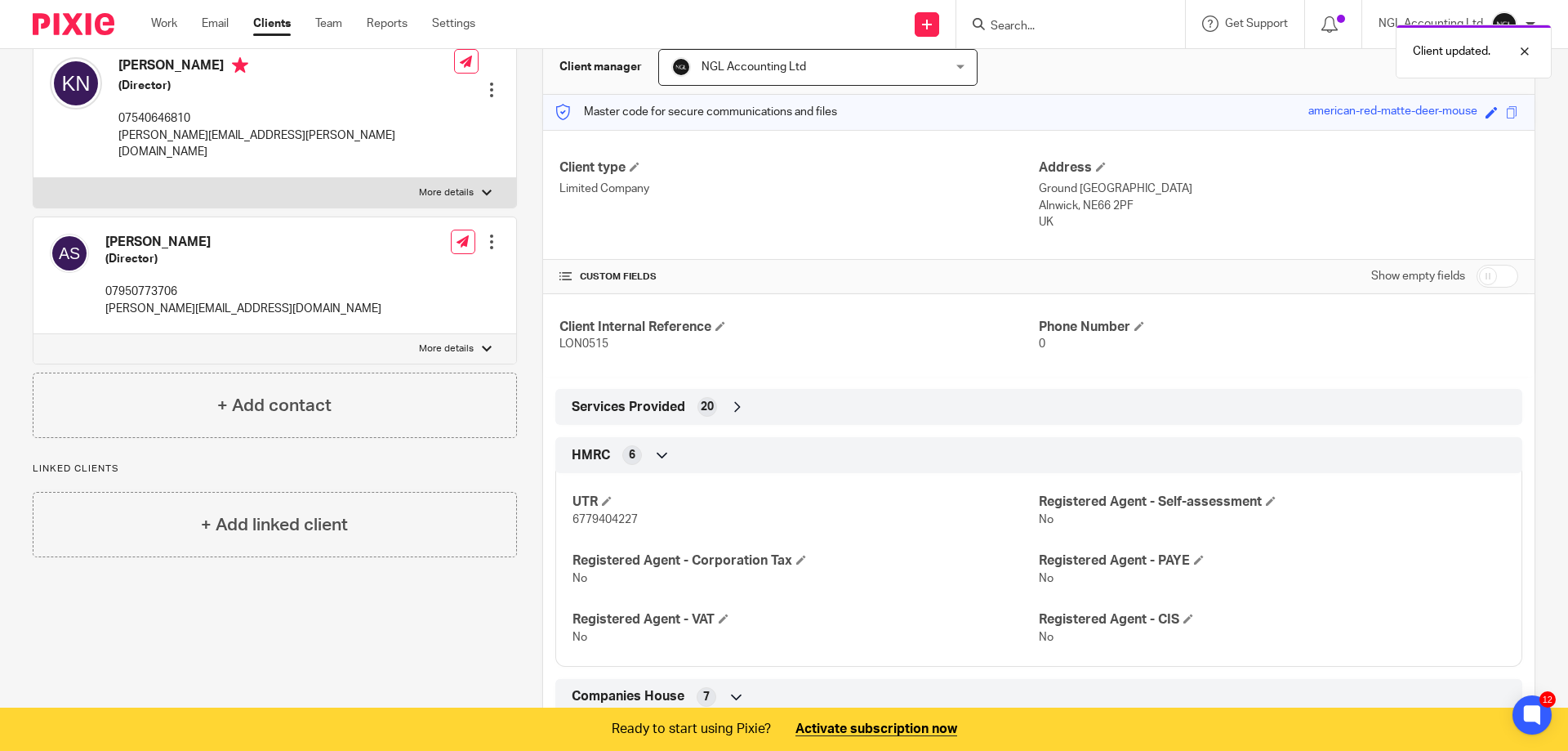
scroll to position [327, 0]
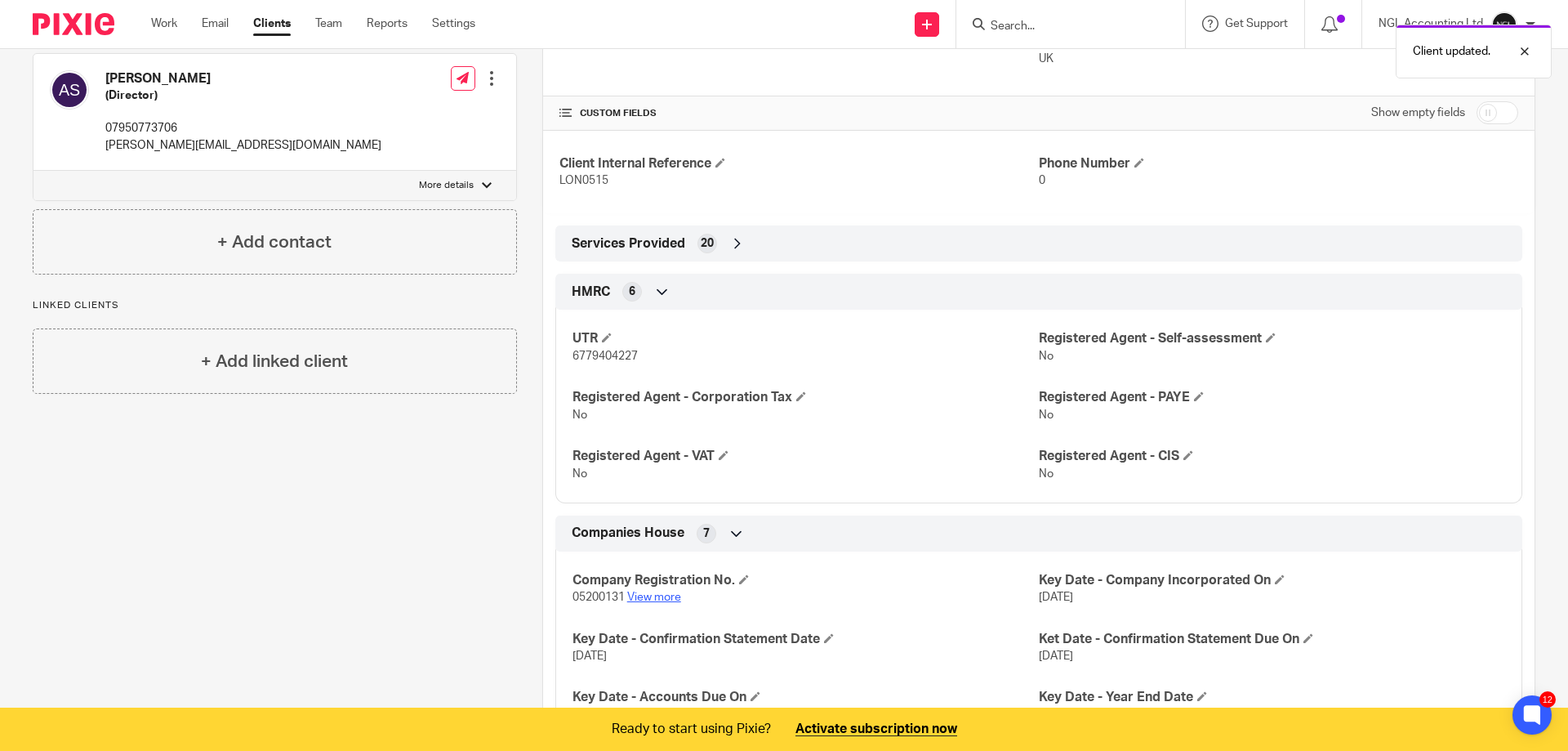
click at [669, 597] on link "View more" at bounding box center [654, 597] width 54 height 12
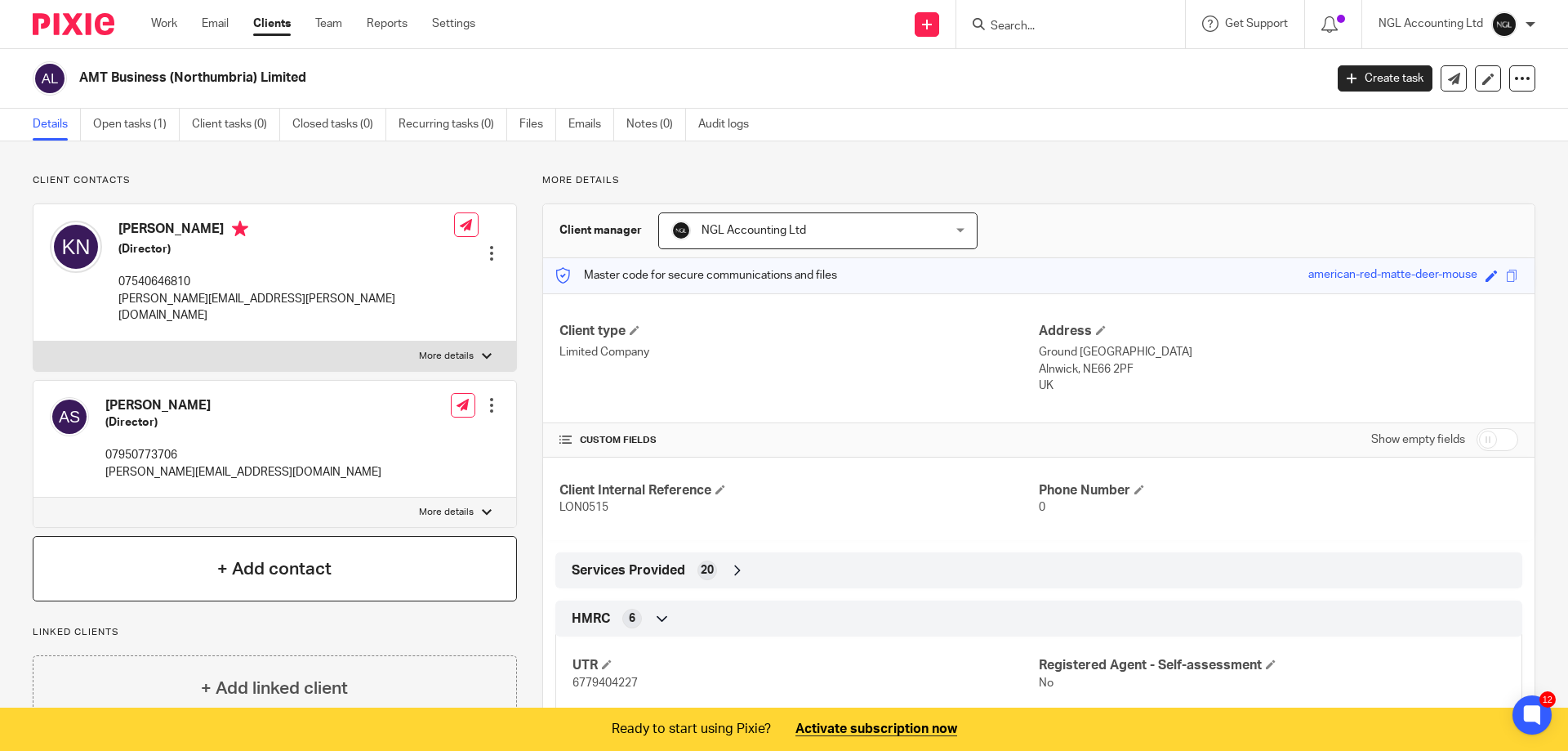
click at [265, 556] on h4 "+ Add contact" at bounding box center [275, 569] width 114 height 25
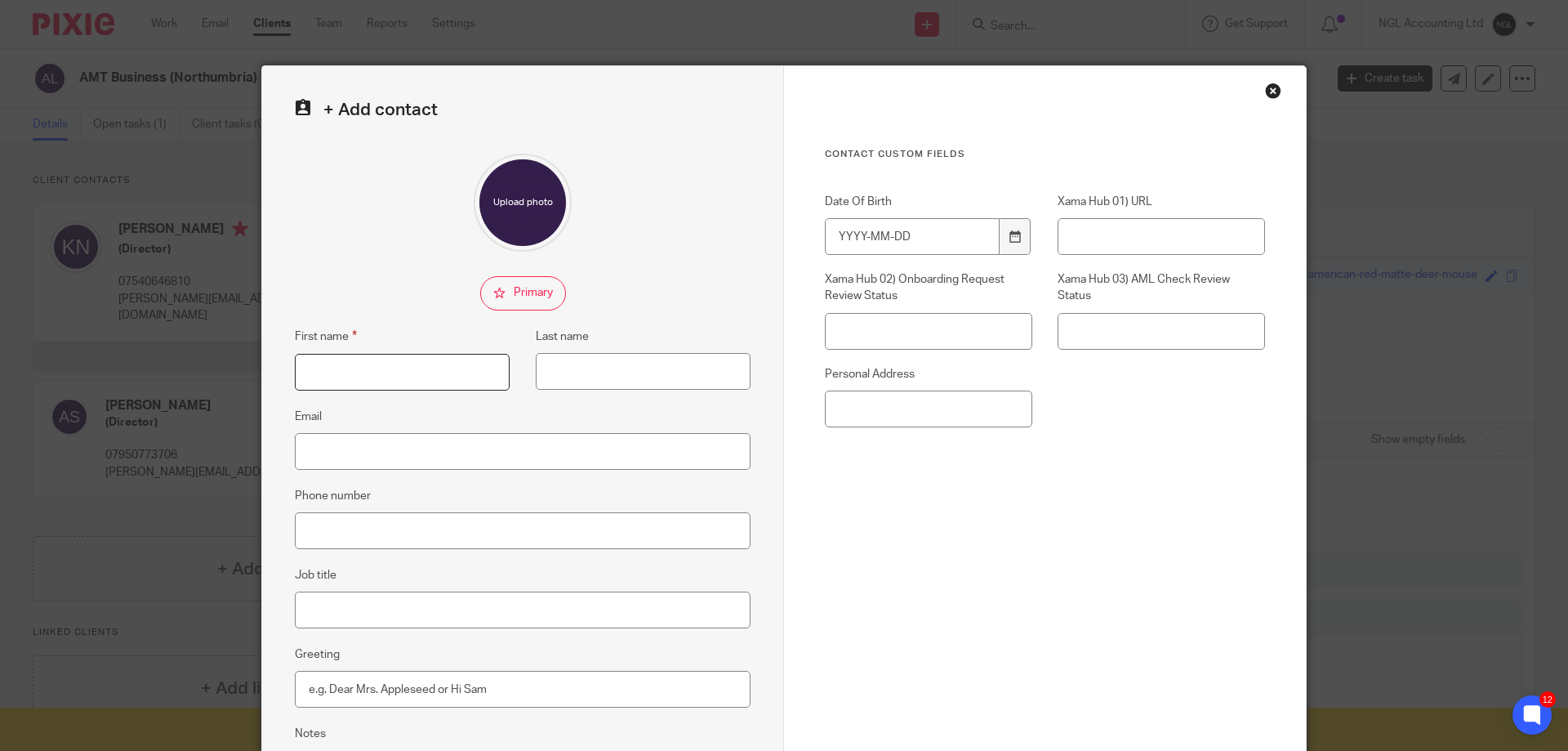
click at [361, 371] on input "First name" at bounding box center [402, 372] width 214 height 37
type input "Natasha"
click at [569, 369] on input "Last name" at bounding box center [642, 372] width 214 height 37
type input "Cassidy"
click at [454, 446] on input "Email" at bounding box center [523, 451] width 456 height 37
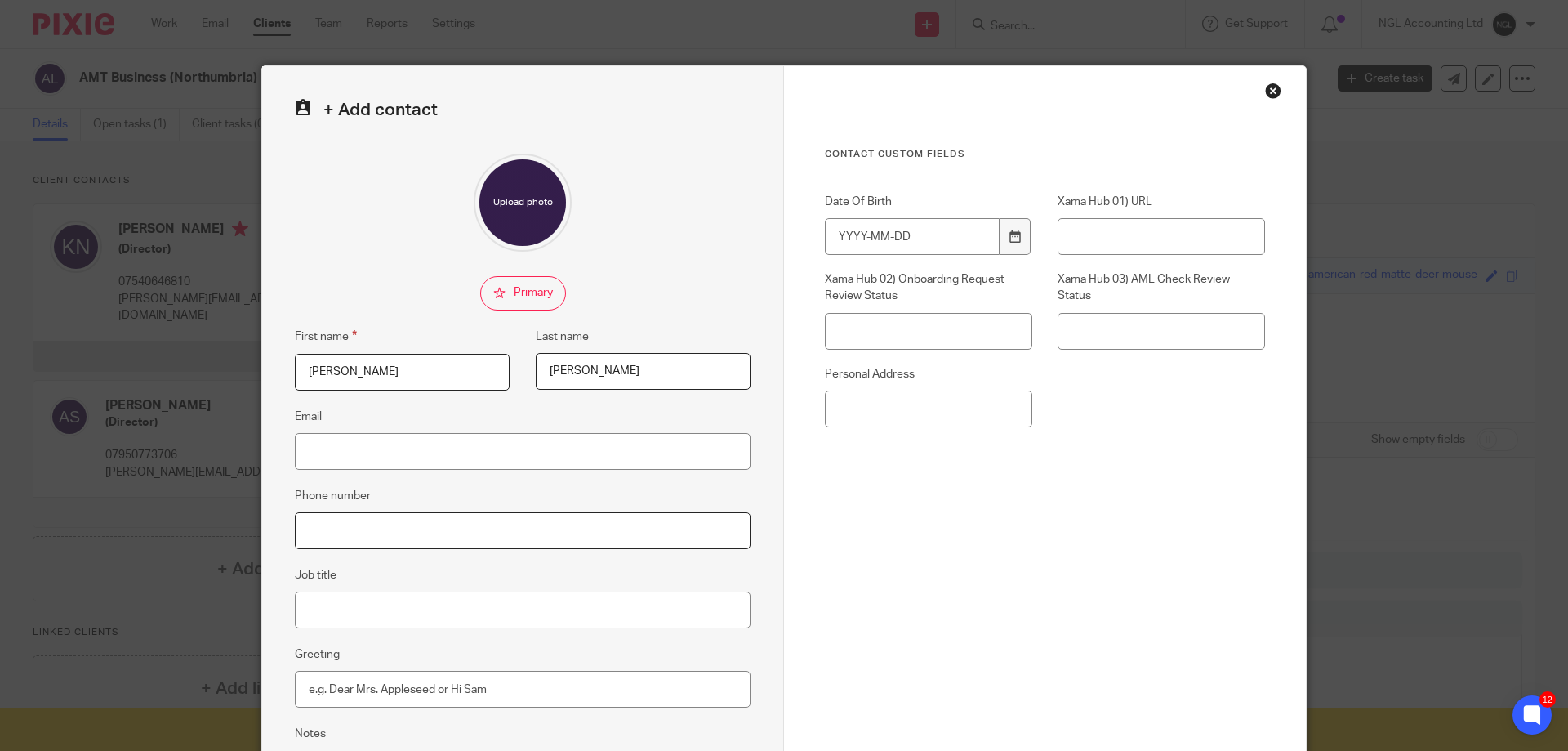
click at [329, 525] on input "Phone number" at bounding box center [523, 531] width 456 height 37
click at [874, 400] on input "Personal Address" at bounding box center [929, 408] width 208 height 37
paste input "Miss. N Cassidy 15a Park Circus Place Glasgow G3 6AH"
type input "Miss. N Cassidy 15a Park Circus Place Glasgow G3 6AH"
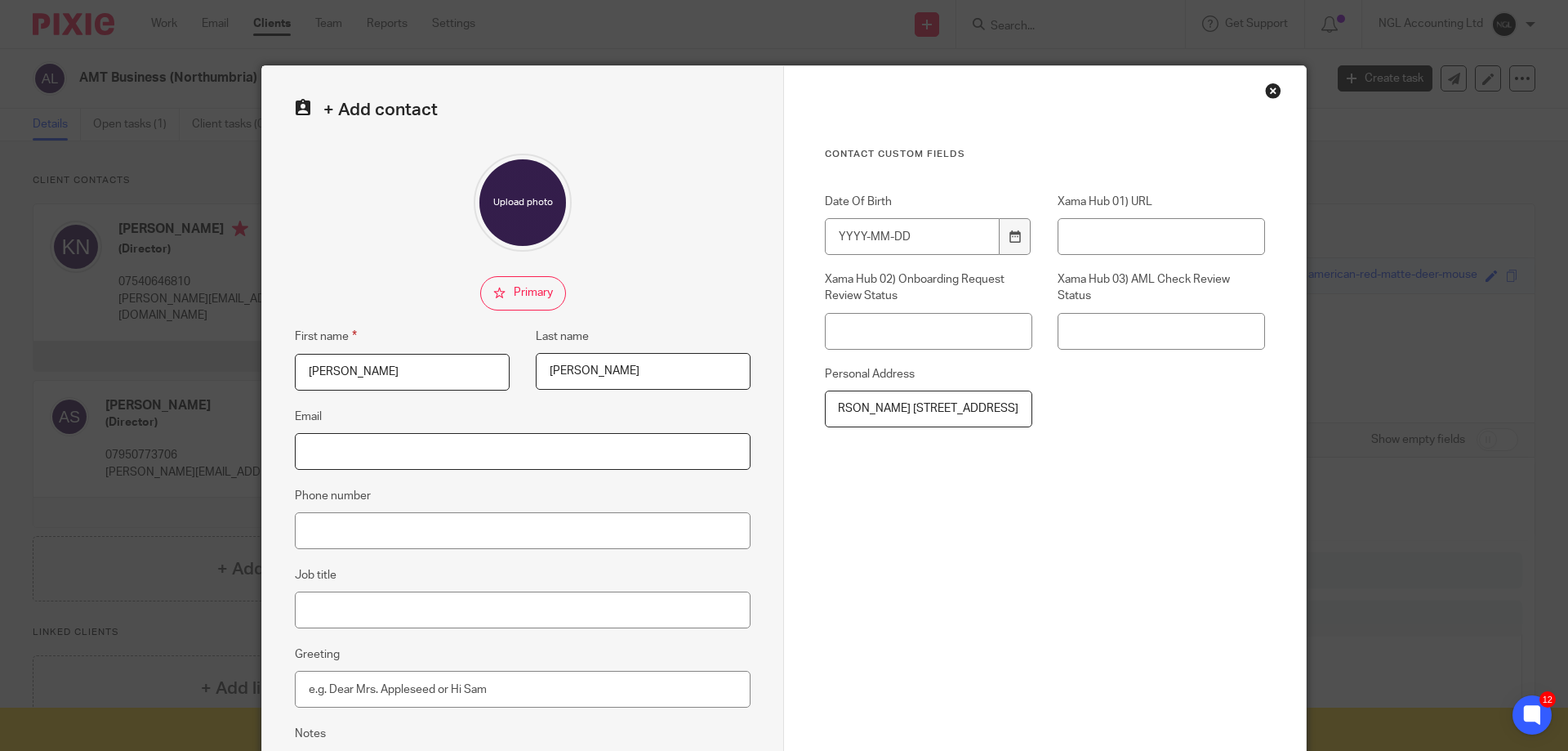
click at [425, 449] on input "Email" at bounding box center [523, 451] width 456 height 37
click at [333, 454] on input "Email" at bounding box center [523, 451] width 456 height 37
paste input "natashacassidy84@outlook.com"
type input "natashacassidy84@outlook.com"
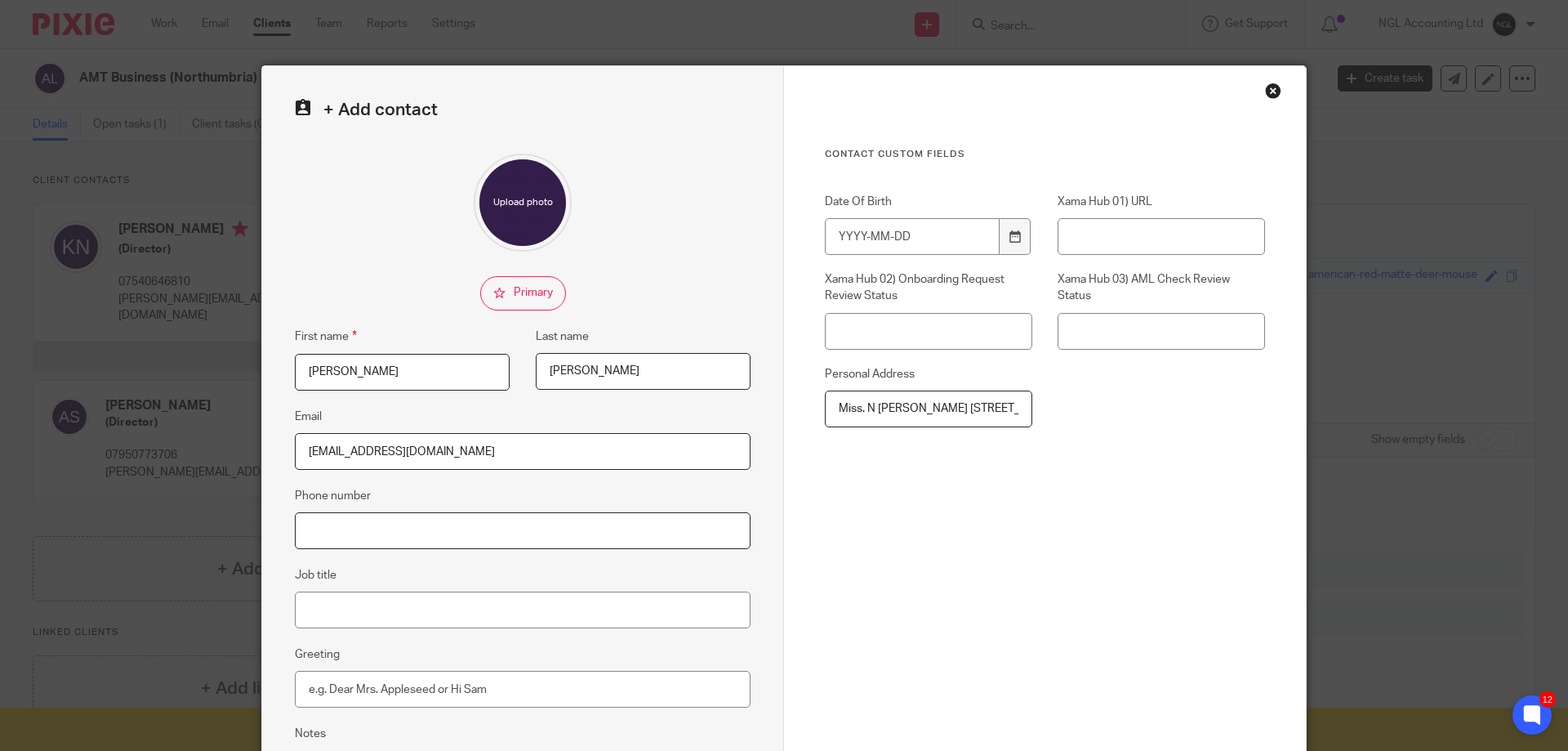
click at [333, 534] on input "Phone number" at bounding box center [523, 531] width 456 height 37
click at [325, 535] on input "Phone number" at bounding box center [523, 531] width 456 height 37
paste input "07502616782"
type input "07502616782"
click at [326, 611] on input "Job title" at bounding box center [523, 609] width 456 height 37
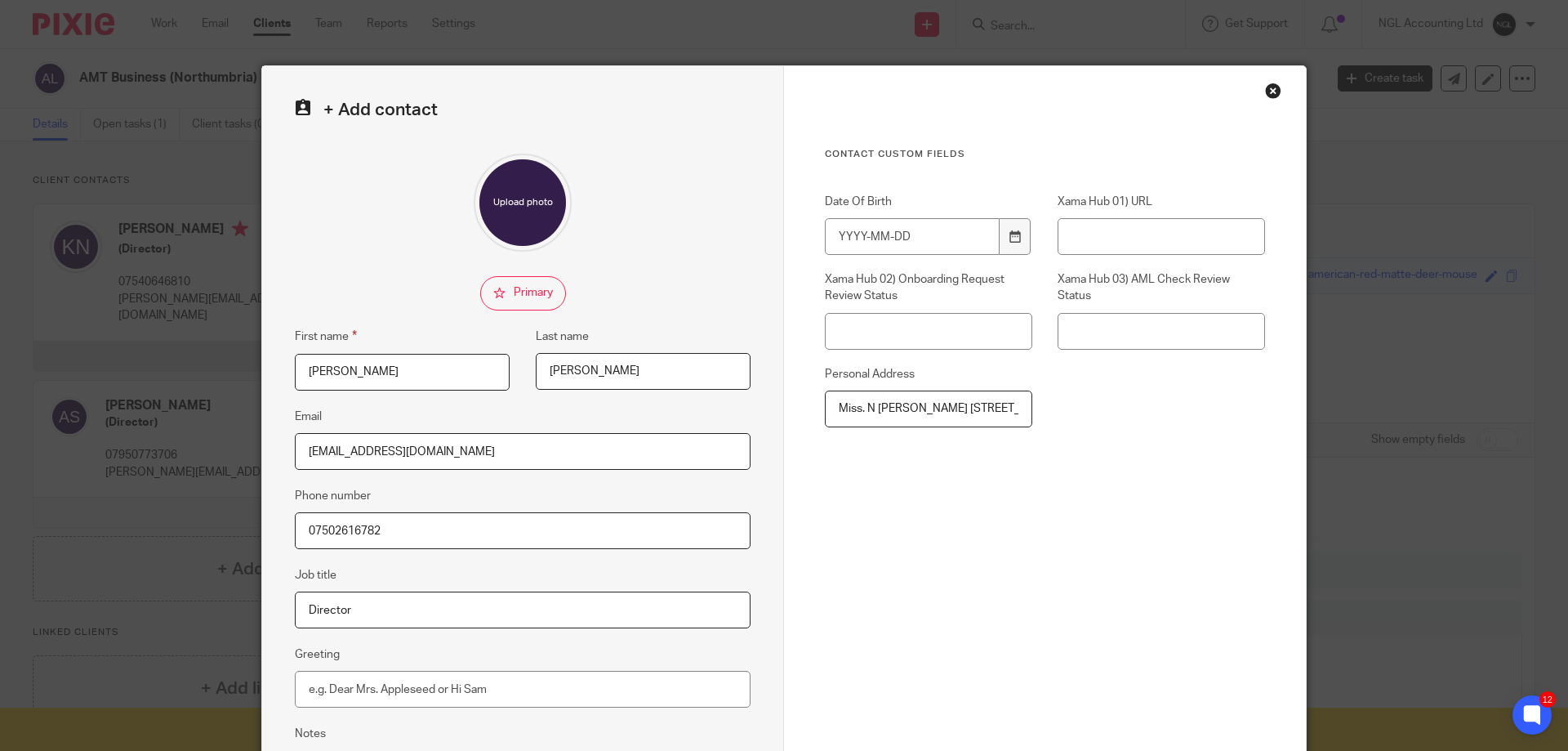
type input "Director"
click at [511, 644] on fieldset "Greeting" at bounding box center [523, 675] width 456 height 63
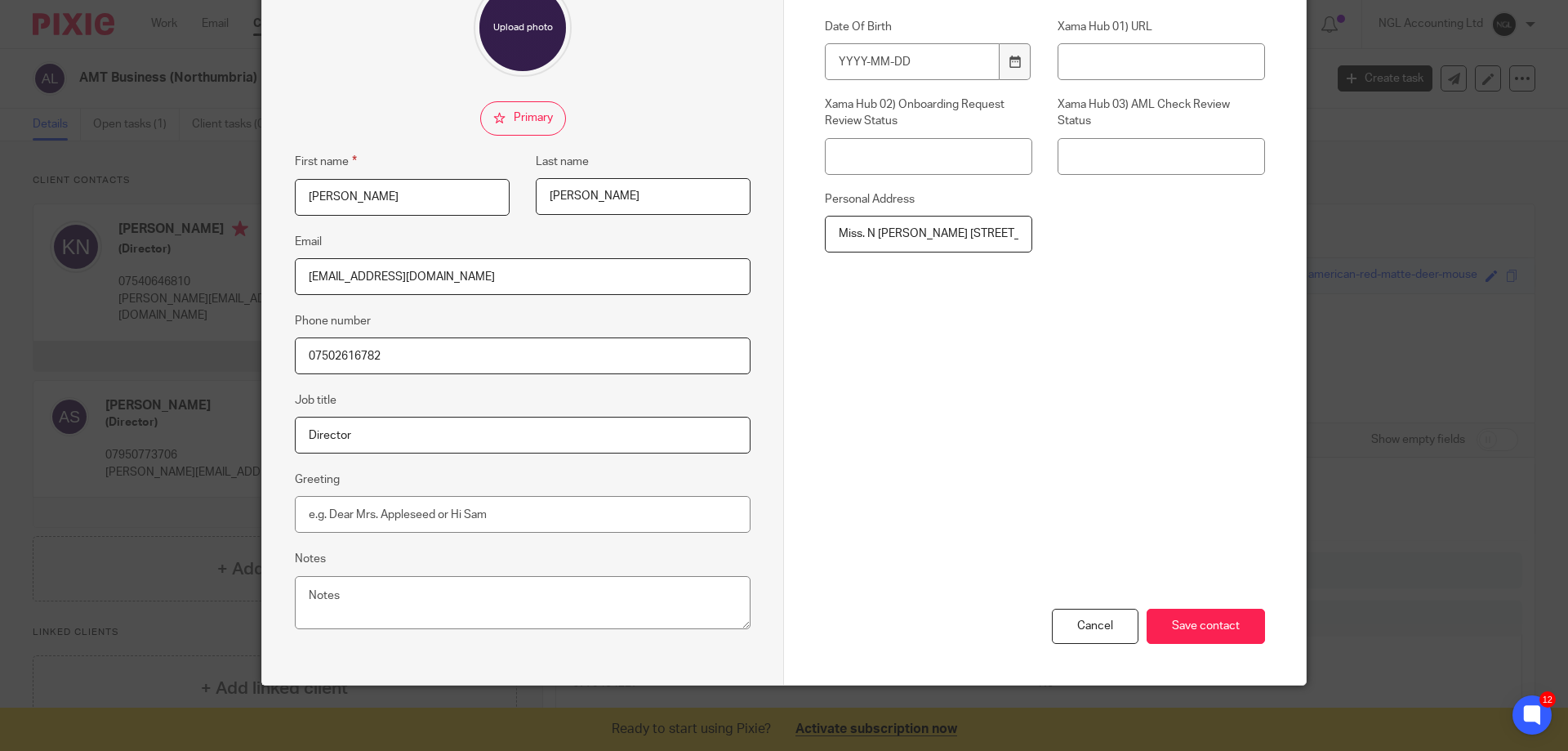
scroll to position [93, 0]
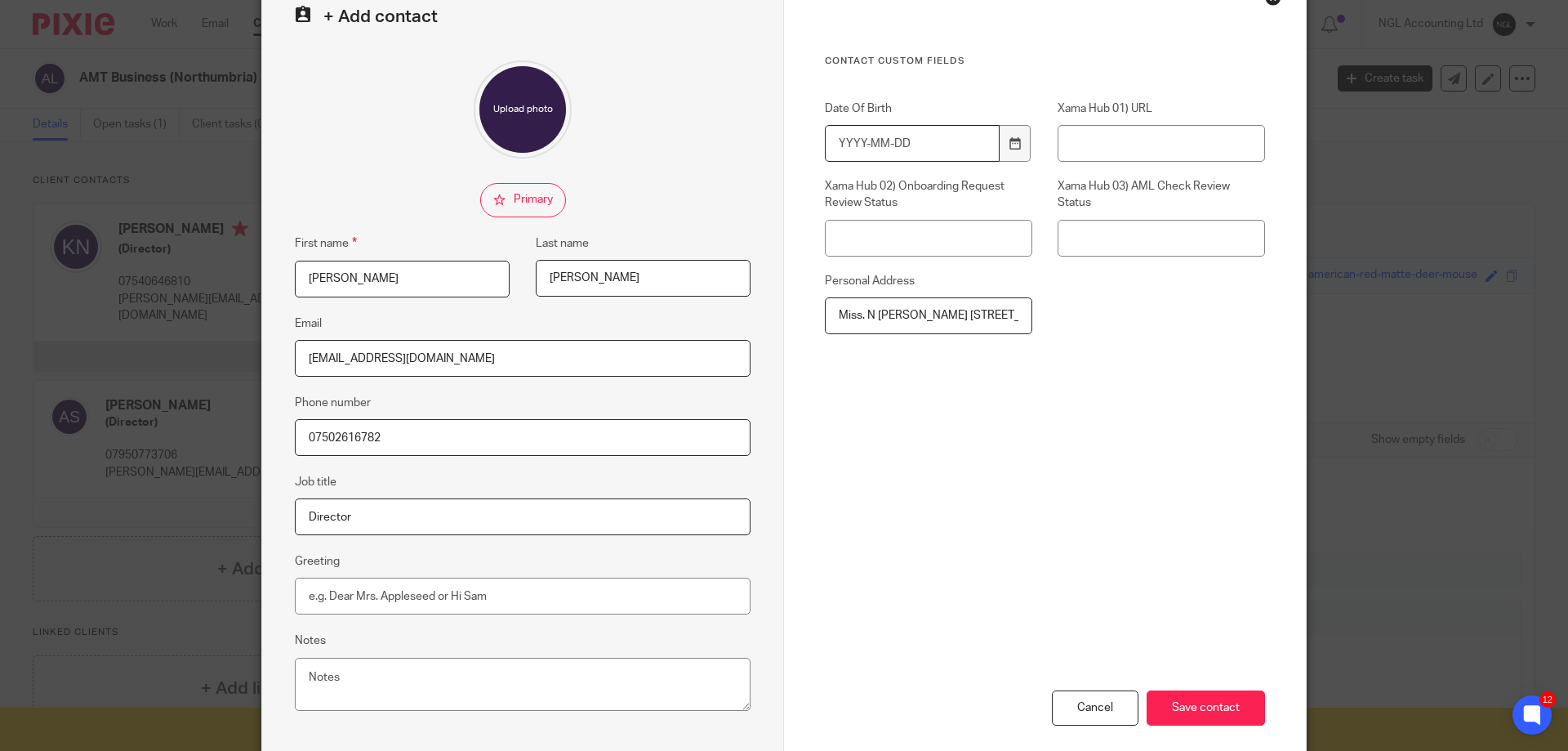
click at [964, 147] on input "Date Of Birth" at bounding box center [912, 144] width 175 height 37
type input "1984-03-07"
click at [971, 229] on input "Xama Hub 02) Onboarding Request Review Status" at bounding box center [929, 238] width 208 height 37
click at [1190, 707] on input "Save contact" at bounding box center [1206, 707] width 118 height 35
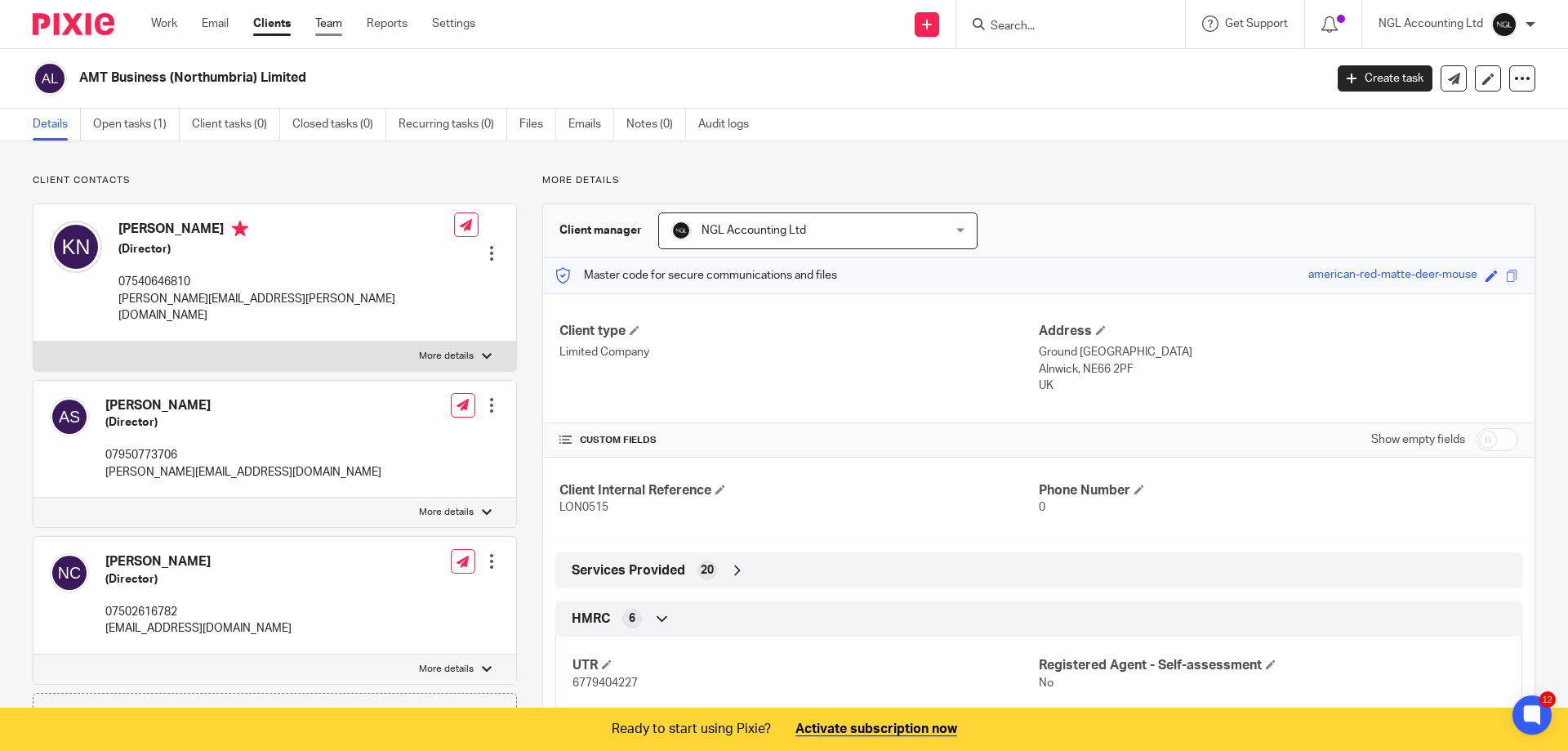
click at [330, 26] on link "Team" at bounding box center [329, 23] width 27 height 16
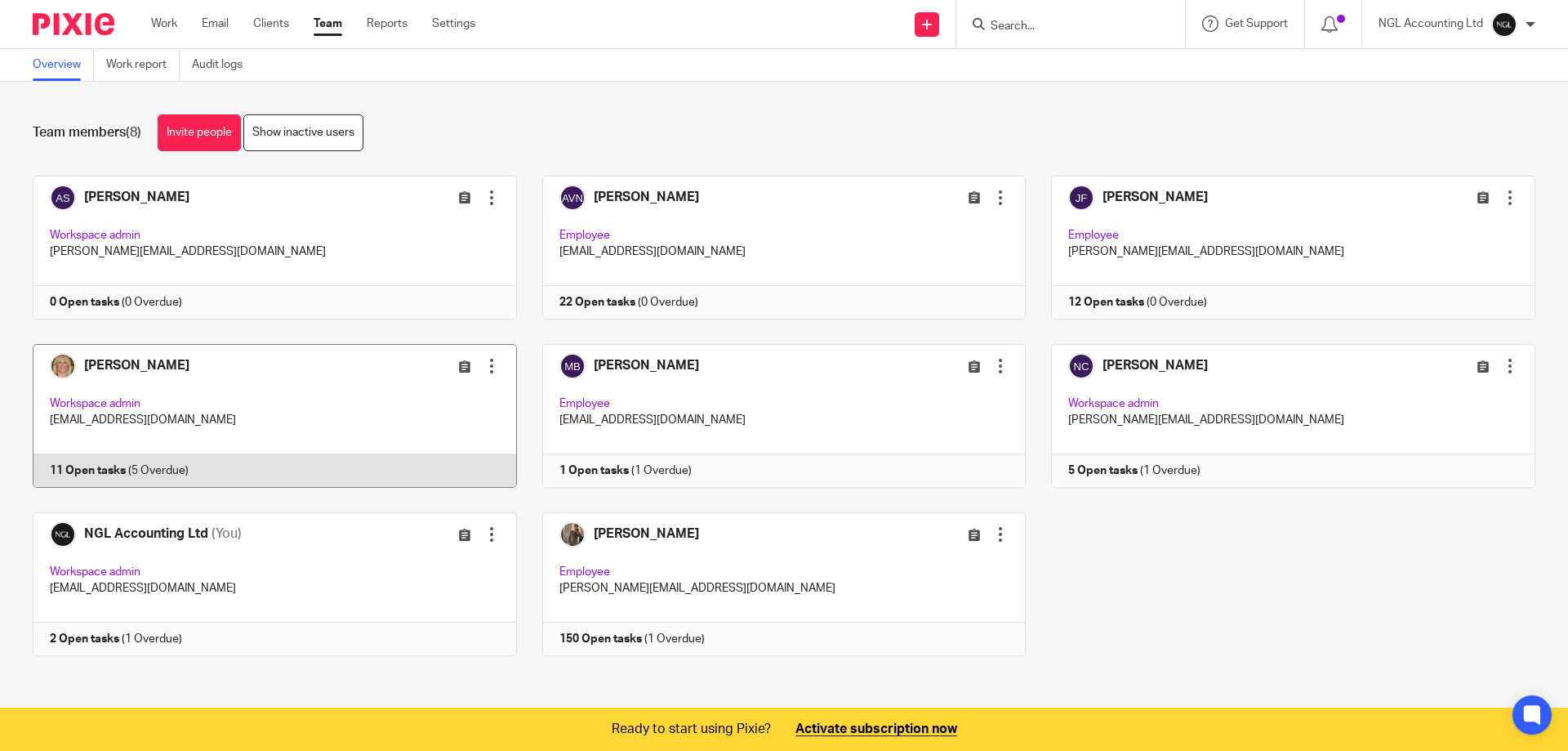
click at [333, 392] on link at bounding box center [262, 415] width 509 height 144
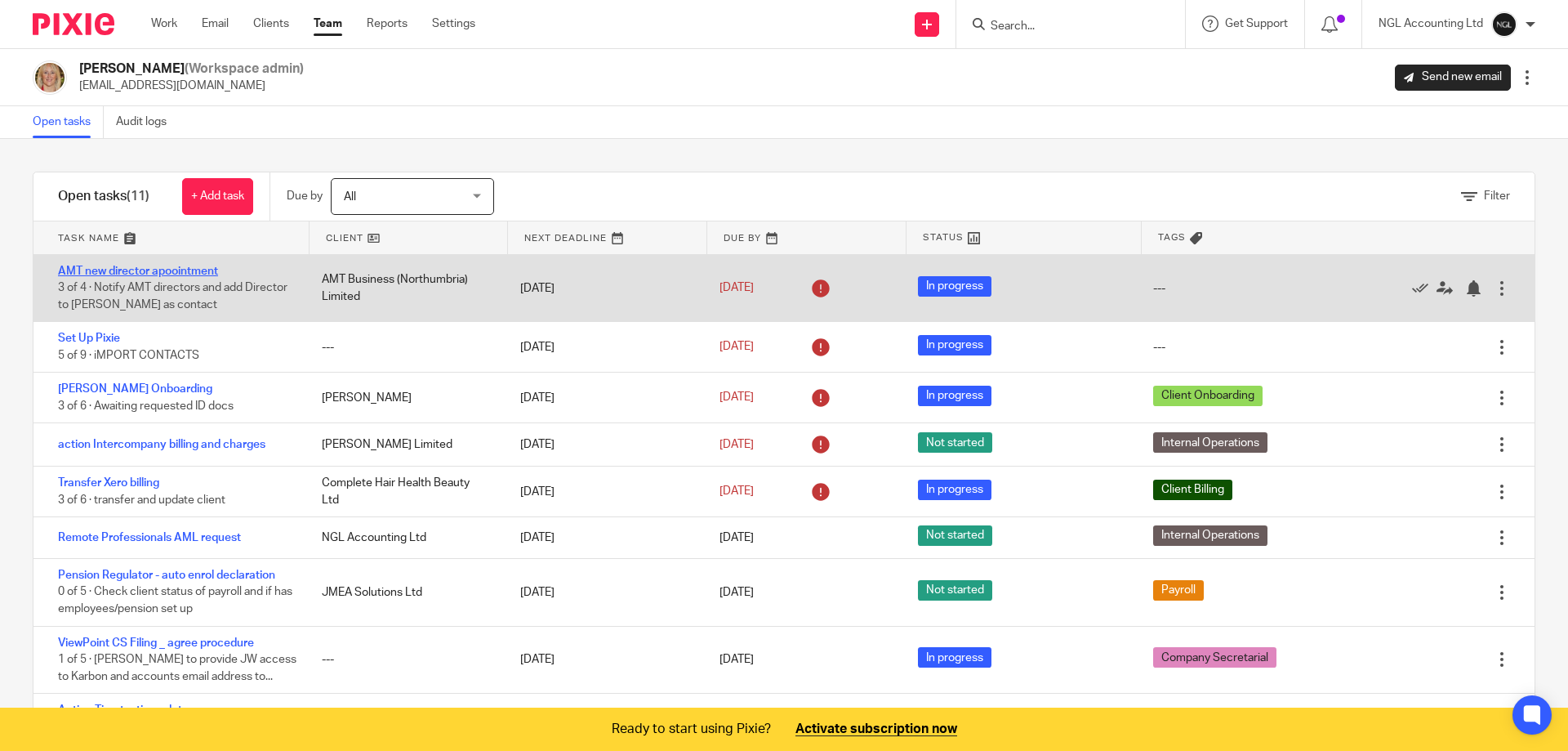
click at [198, 270] on link "AMT new director apoointment" at bounding box center [138, 272] width 160 height 12
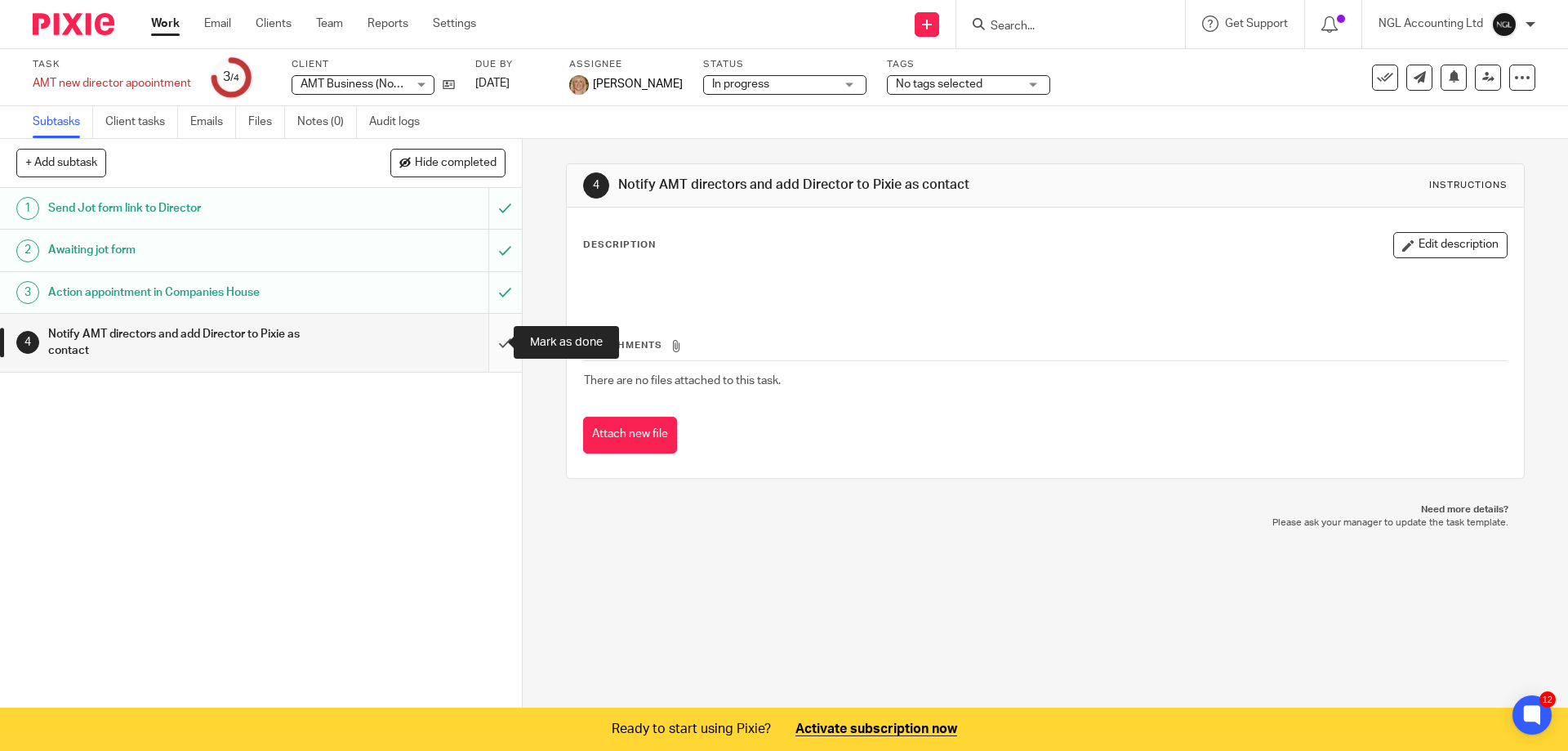
click at [490, 346] on input "submit" at bounding box center [261, 343] width 522 height 58
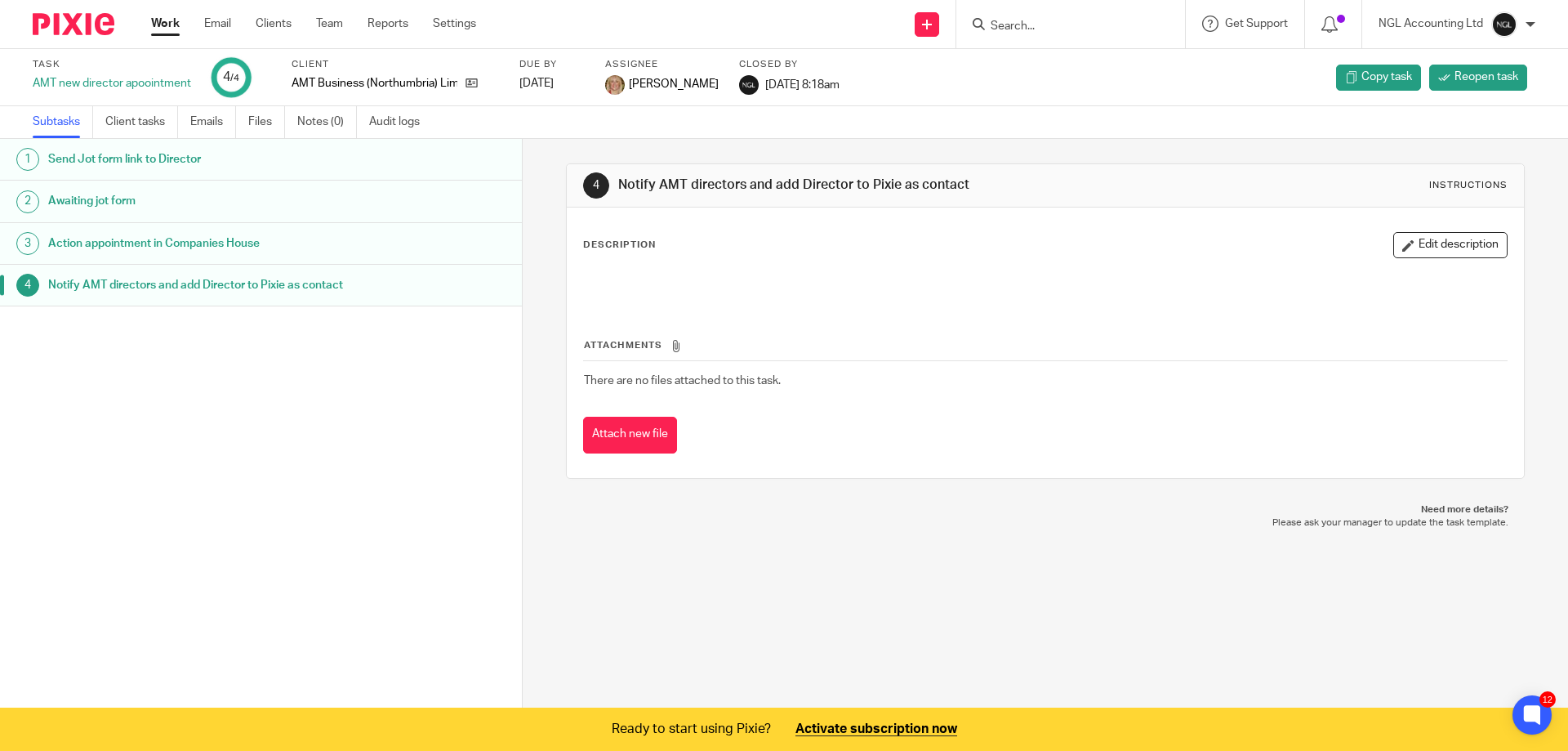
click at [269, 493] on div "1 Send Jot form link to Director 2 Awaiting jot form 3 Action appointment in Co…" at bounding box center [261, 400] width 522 height 522
